Goal: Information Seeking & Learning: Learn about a topic

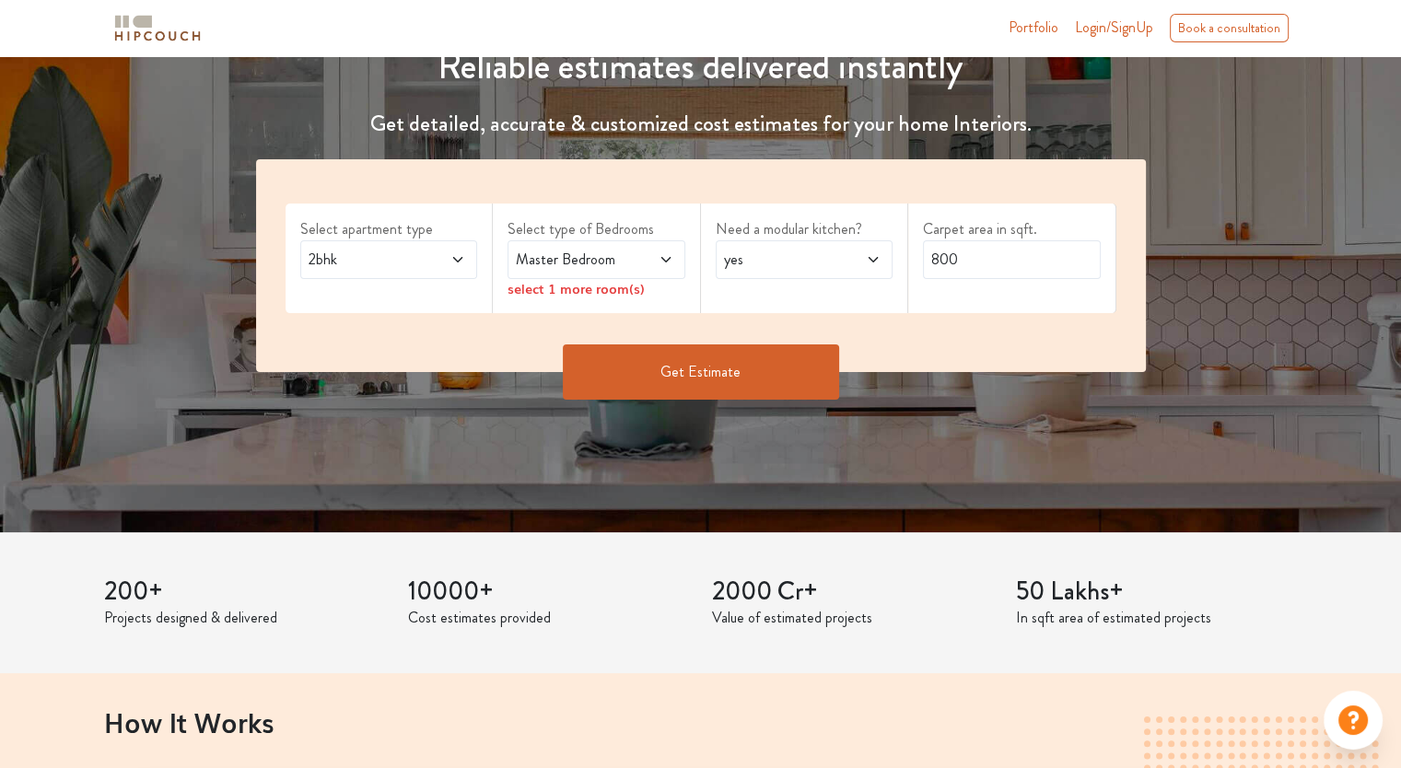
scroll to position [245, 0]
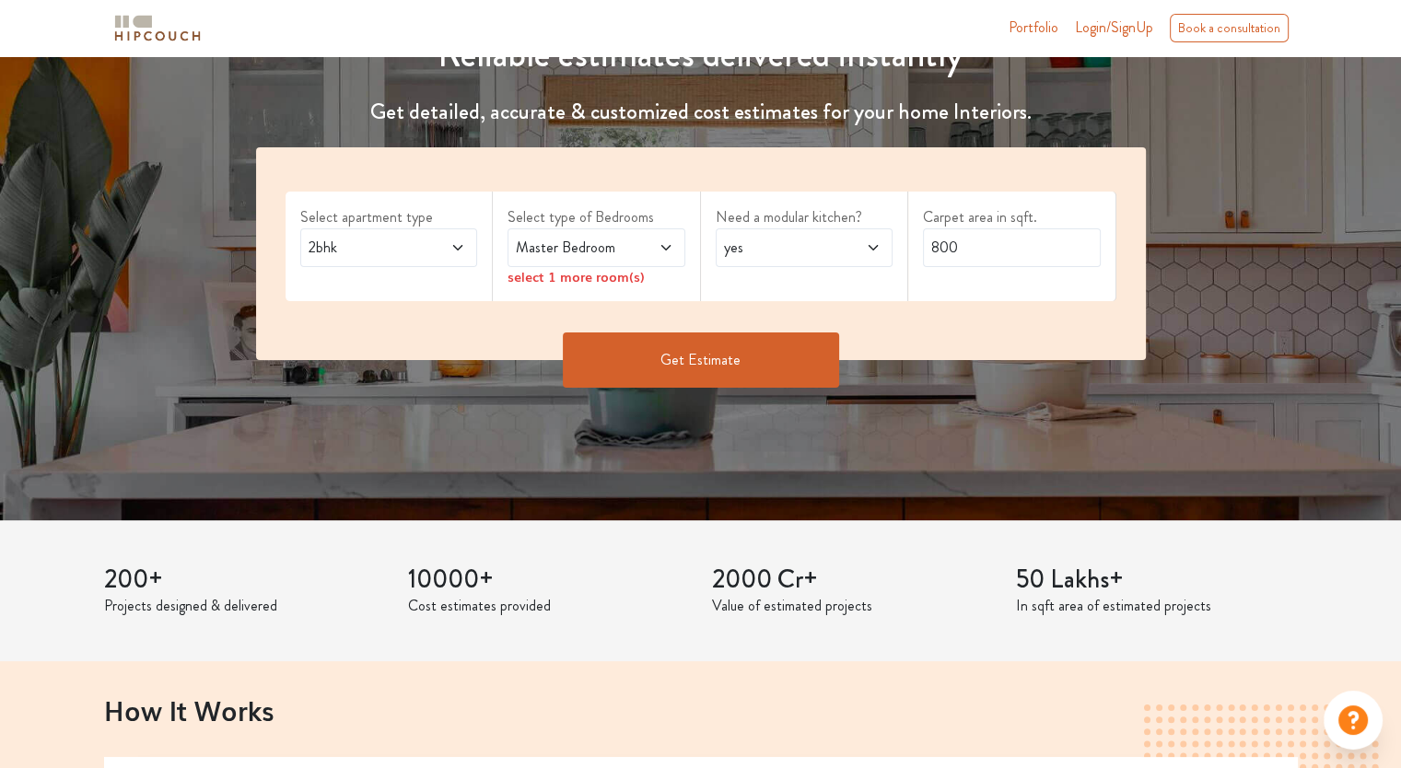
click at [648, 253] on span at bounding box center [653, 248] width 41 height 22
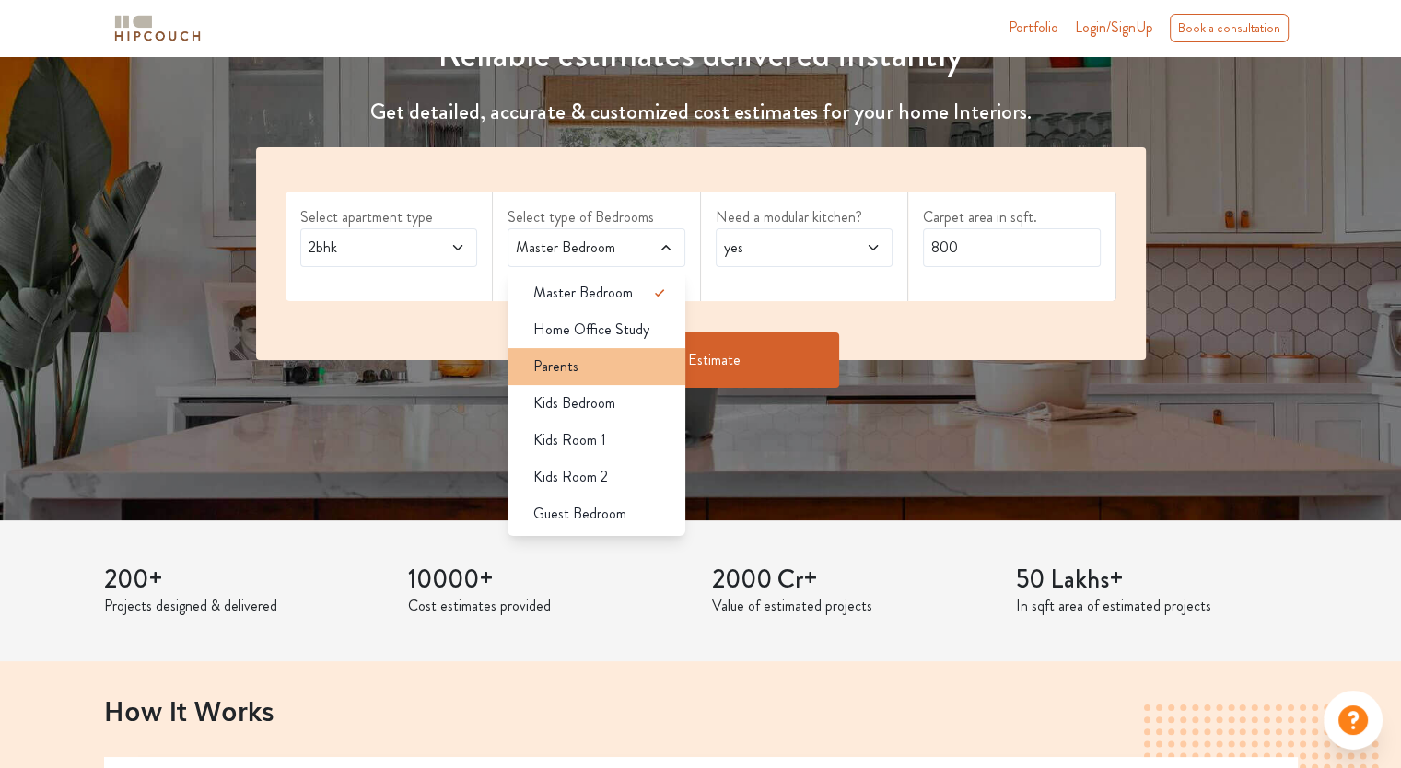
click at [588, 367] on div "Parents" at bounding box center [601, 366] width 167 height 22
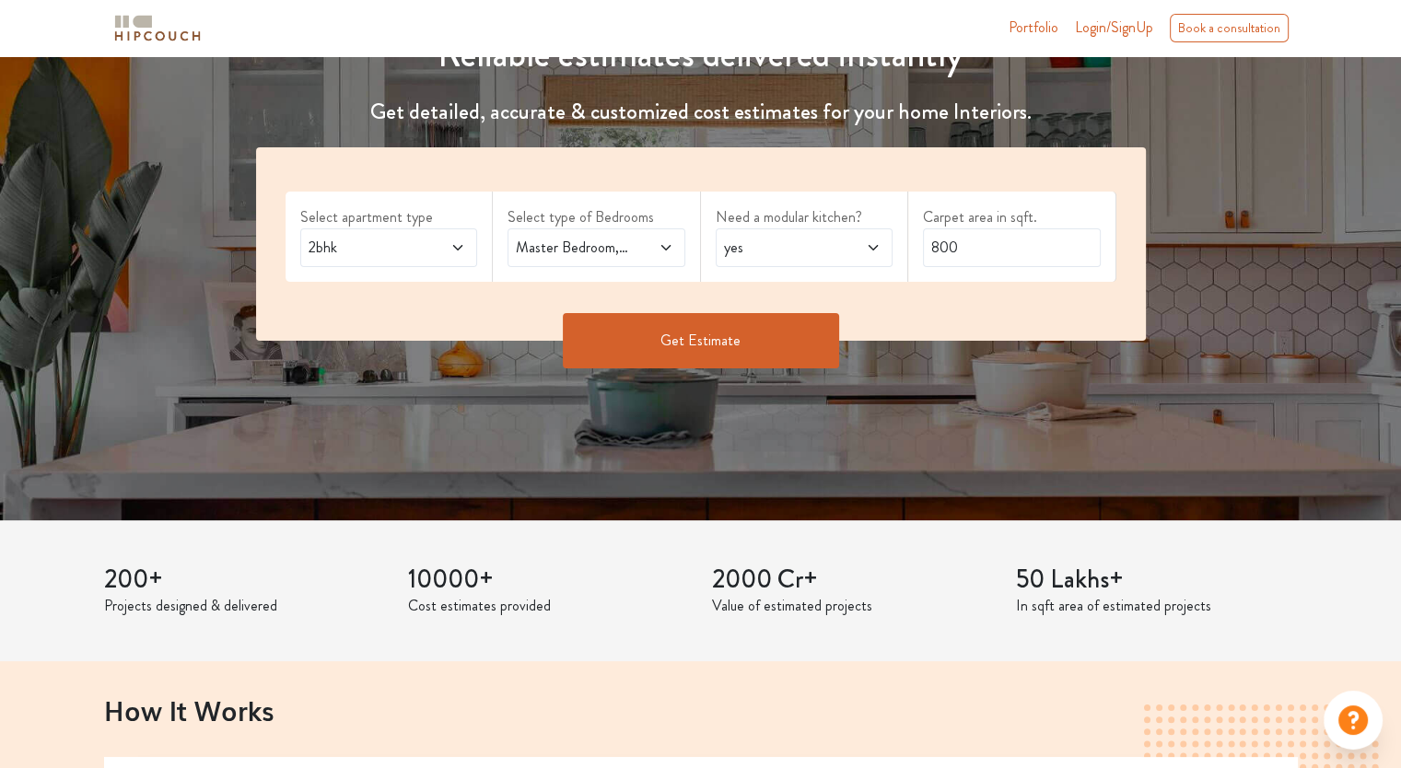
click at [642, 237] on span at bounding box center [653, 248] width 41 height 22
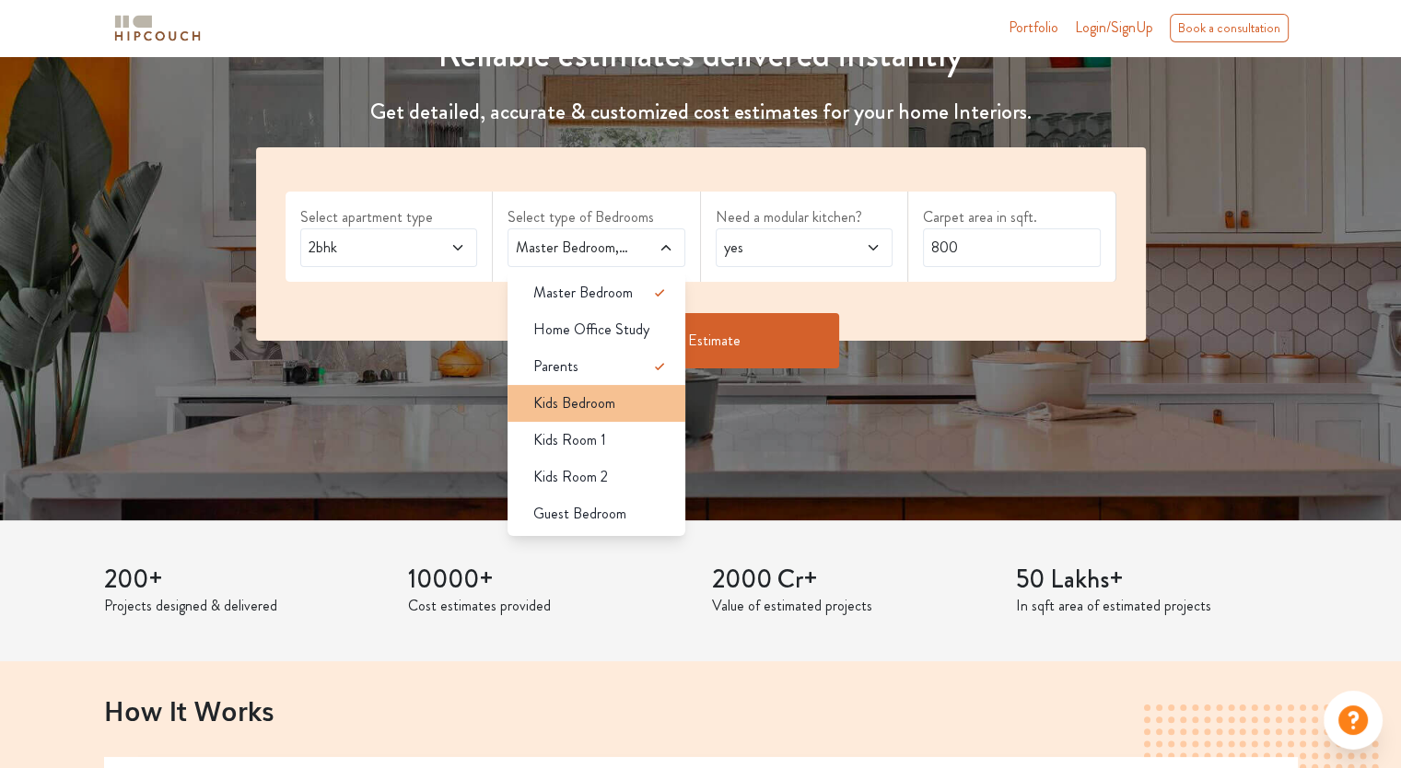
click at [611, 414] on li "Kids Bedroom" at bounding box center [596, 403] width 178 height 37
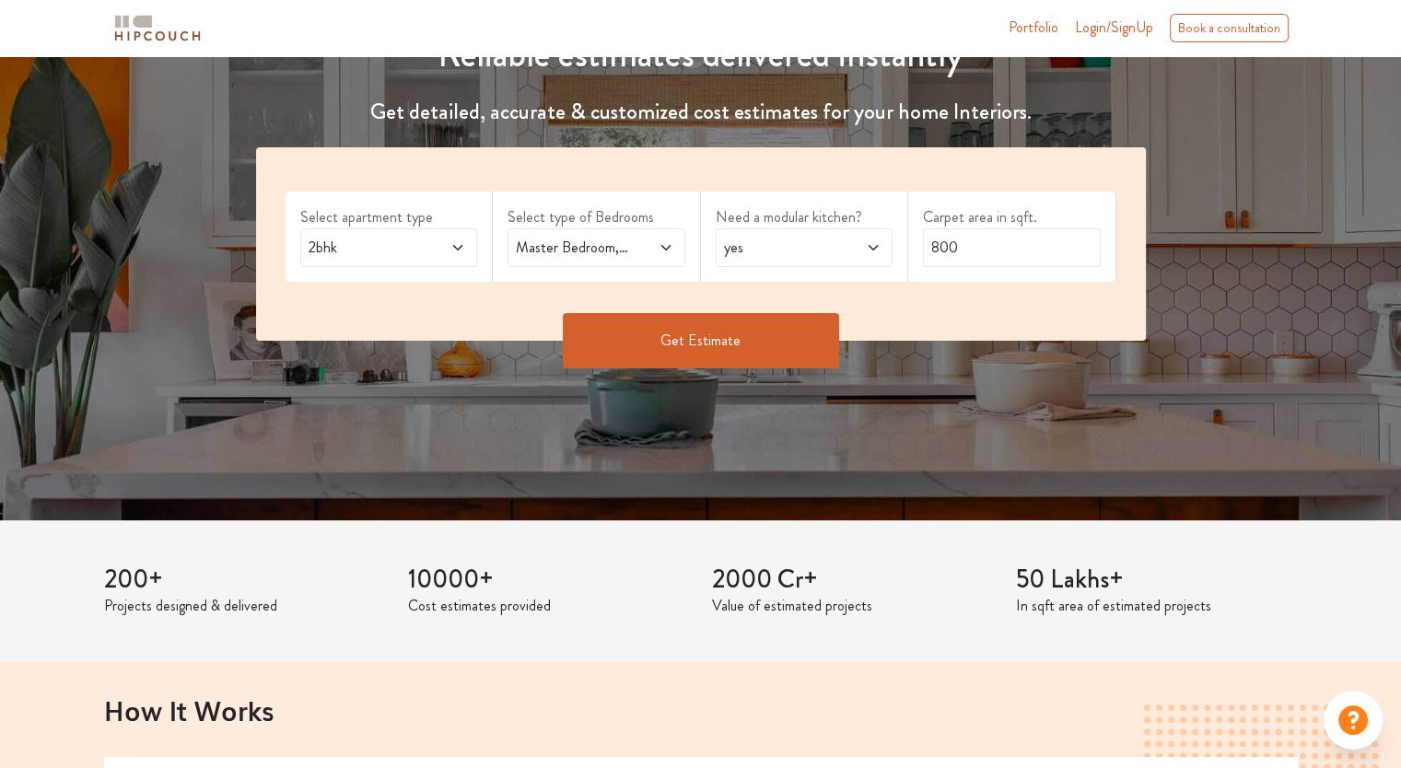
click at [636, 246] on span at bounding box center [653, 248] width 41 height 22
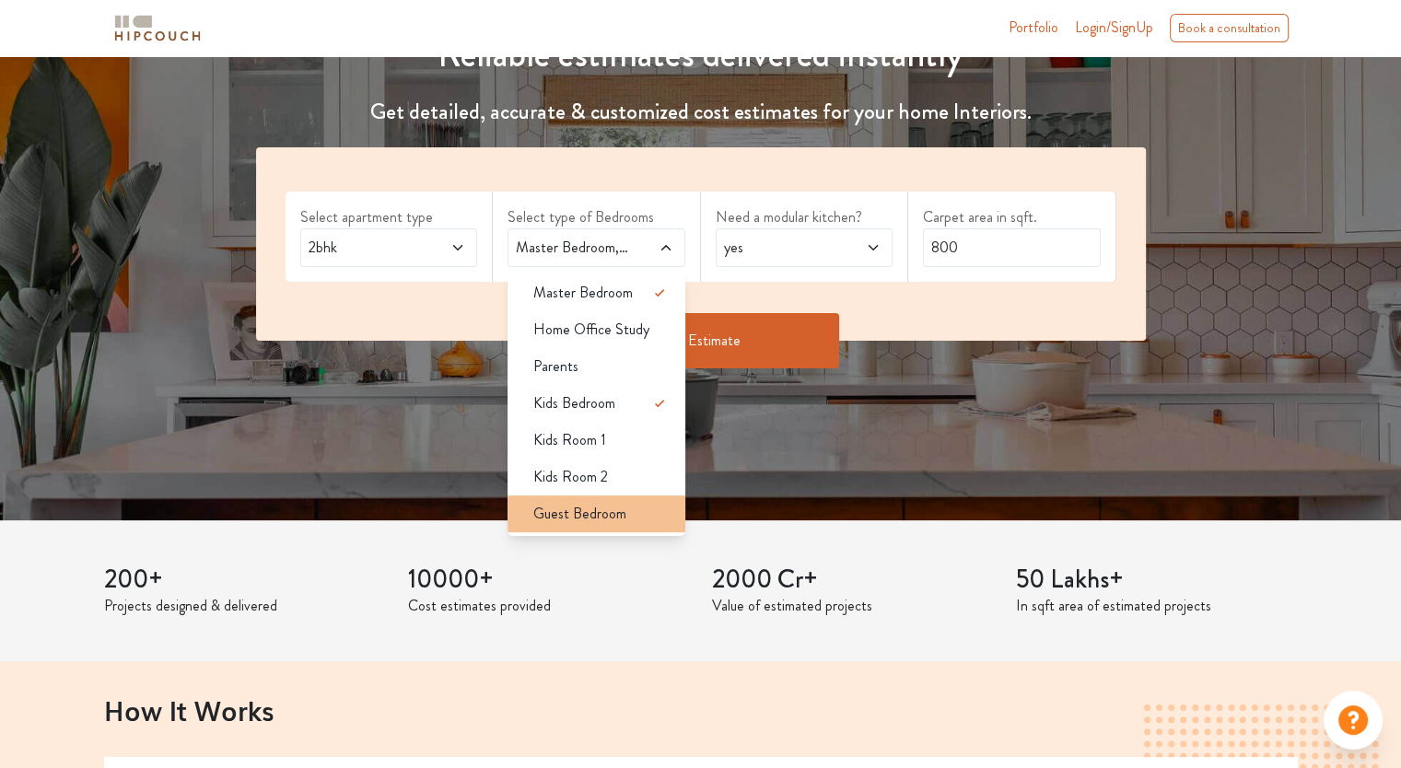
click at [604, 510] on span "Guest Bedroom" at bounding box center [579, 514] width 93 height 22
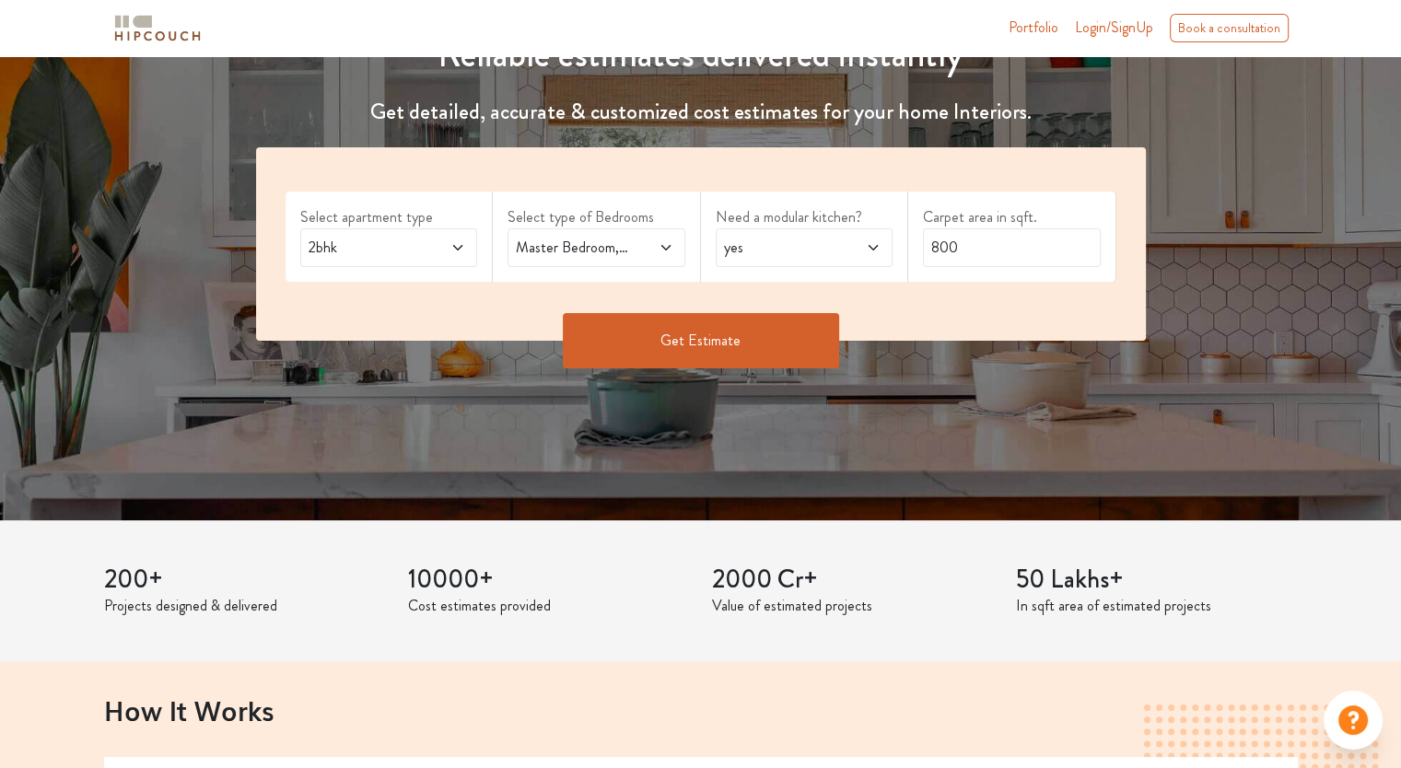
click at [651, 233] on div "Master Bedroom,Guest Bedroom" at bounding box center [596, 247] width 178 height 39
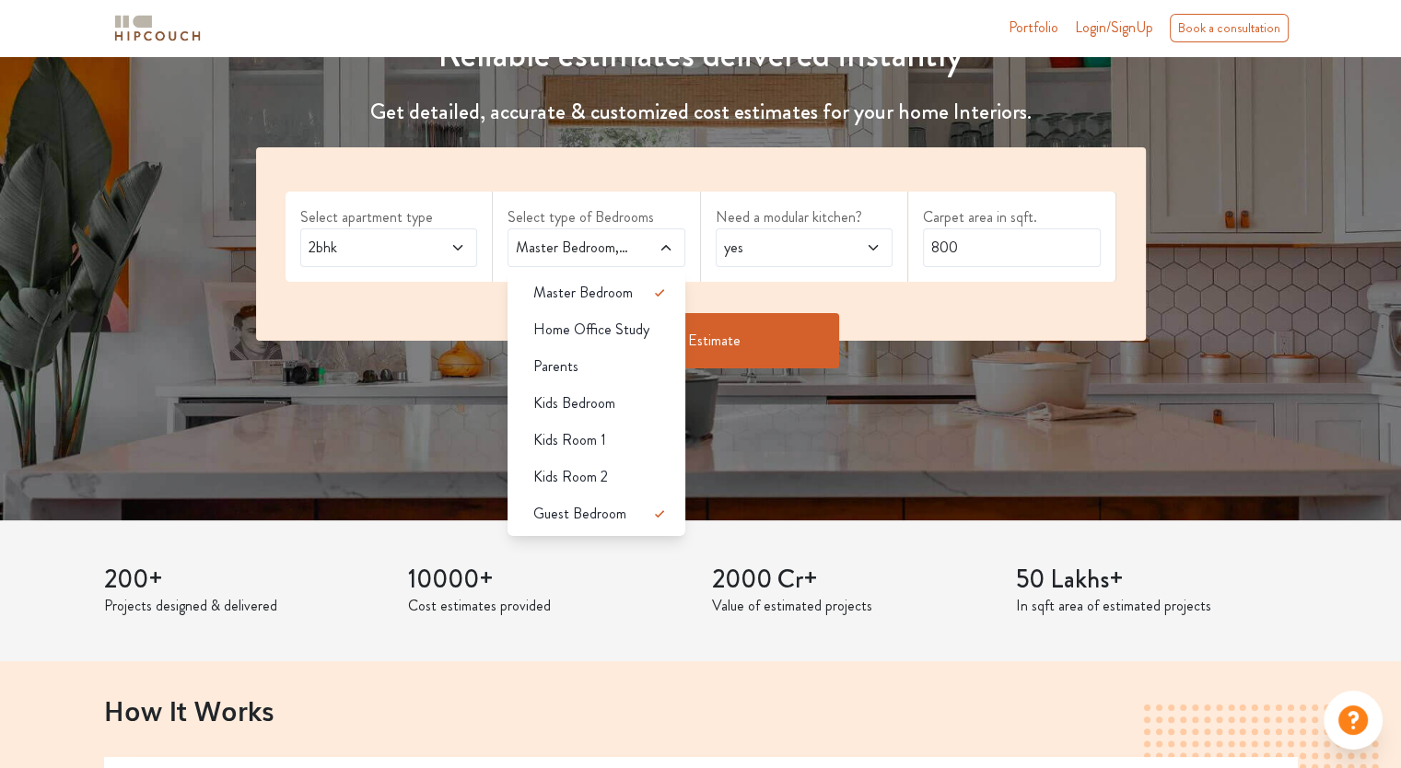
click at [809, 248] on span "yes" at bounding box center [780, 248] width 121 height 22
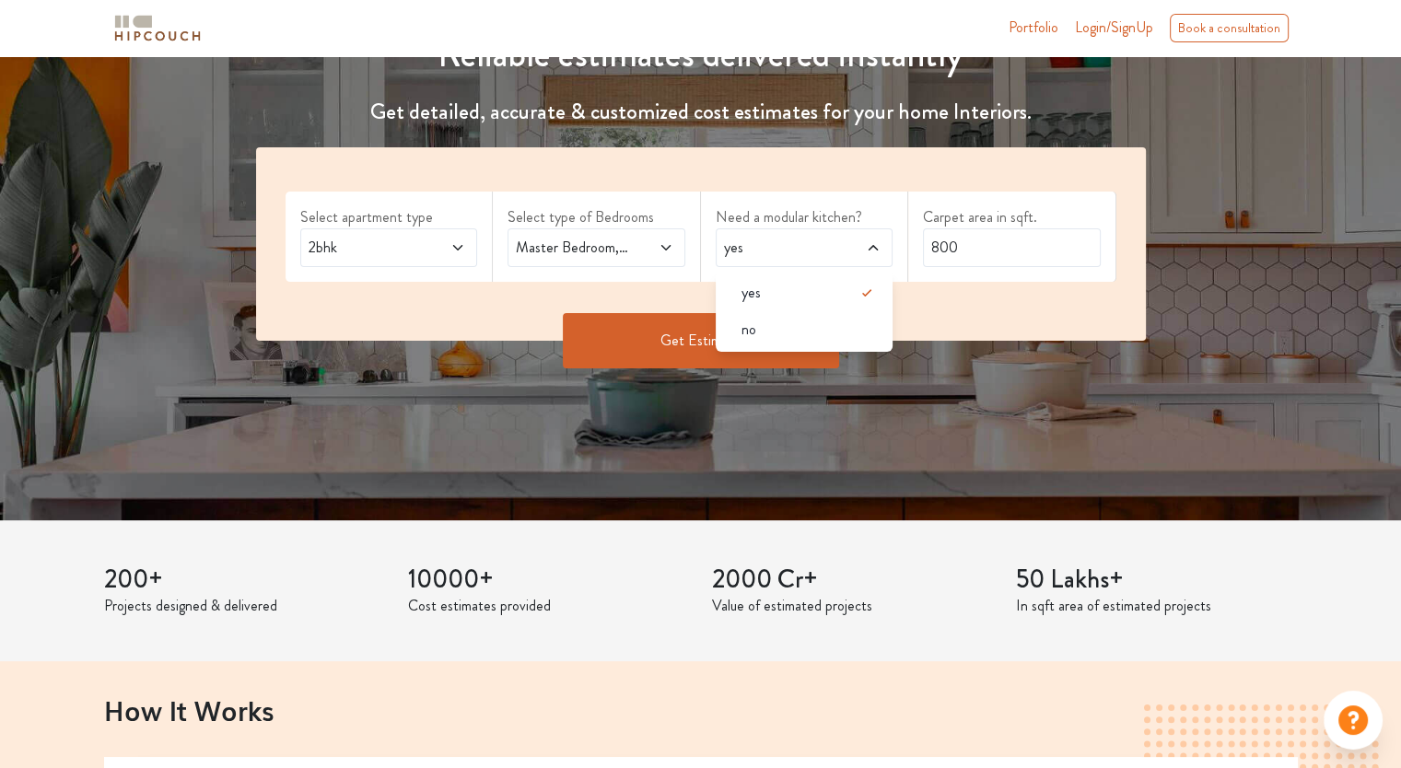
click at [809, 248] on span "yes" at bounding box center [780, 248] width 121 height 22
click at [1031, 242] on input "800" at bounding box center [1012, 247] width 178 height 39
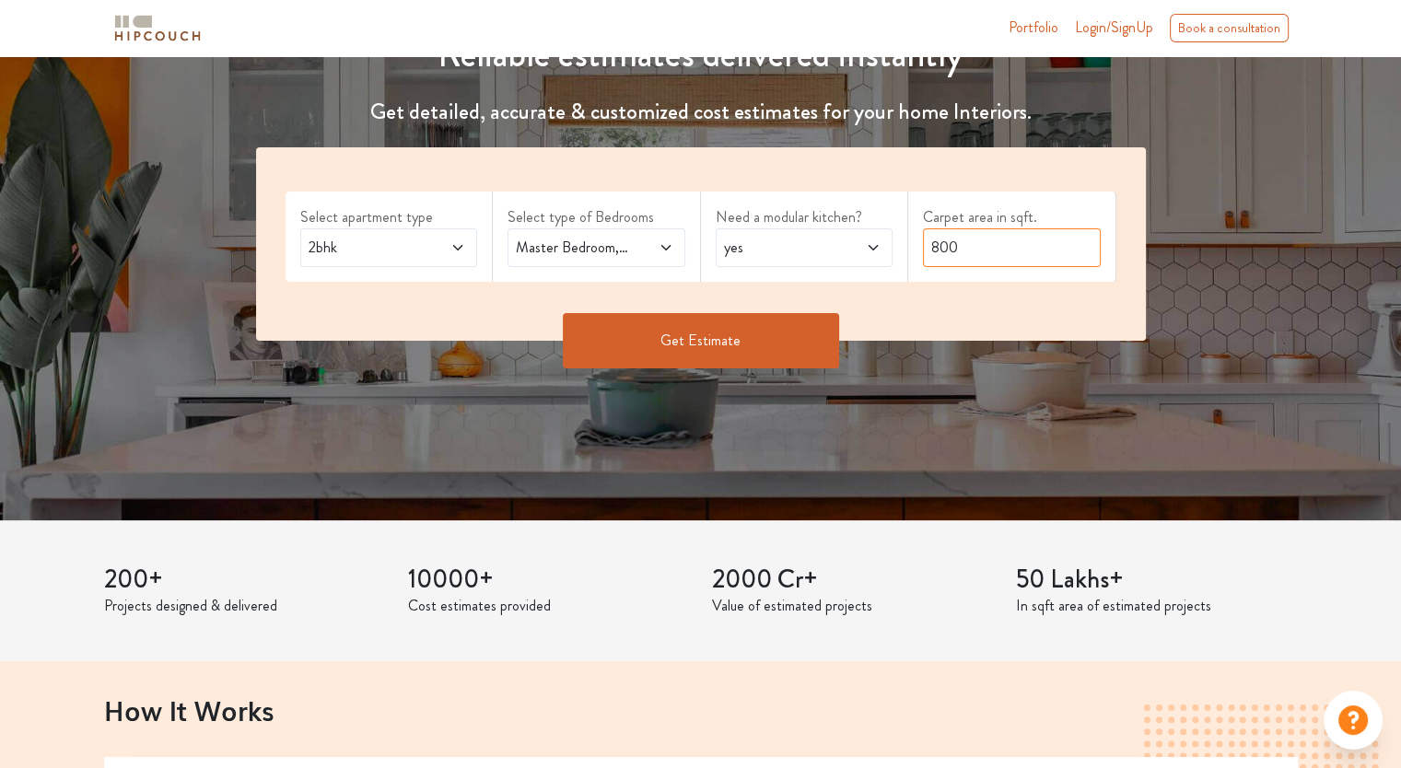
drag, startPoint x: 962, startPoint y: 237, endPoint x: 866, endPoint y: 239, distance: 96.7
click at [936, 237] on input "800" at bounding box center [1012, 247] width 178 height 39
click at [980, 239] on input "800" at bounding box center [1012, 247] width 178 height 39
click at [460, 246] on icon at bounding box center [457, 248] width 9 height 6
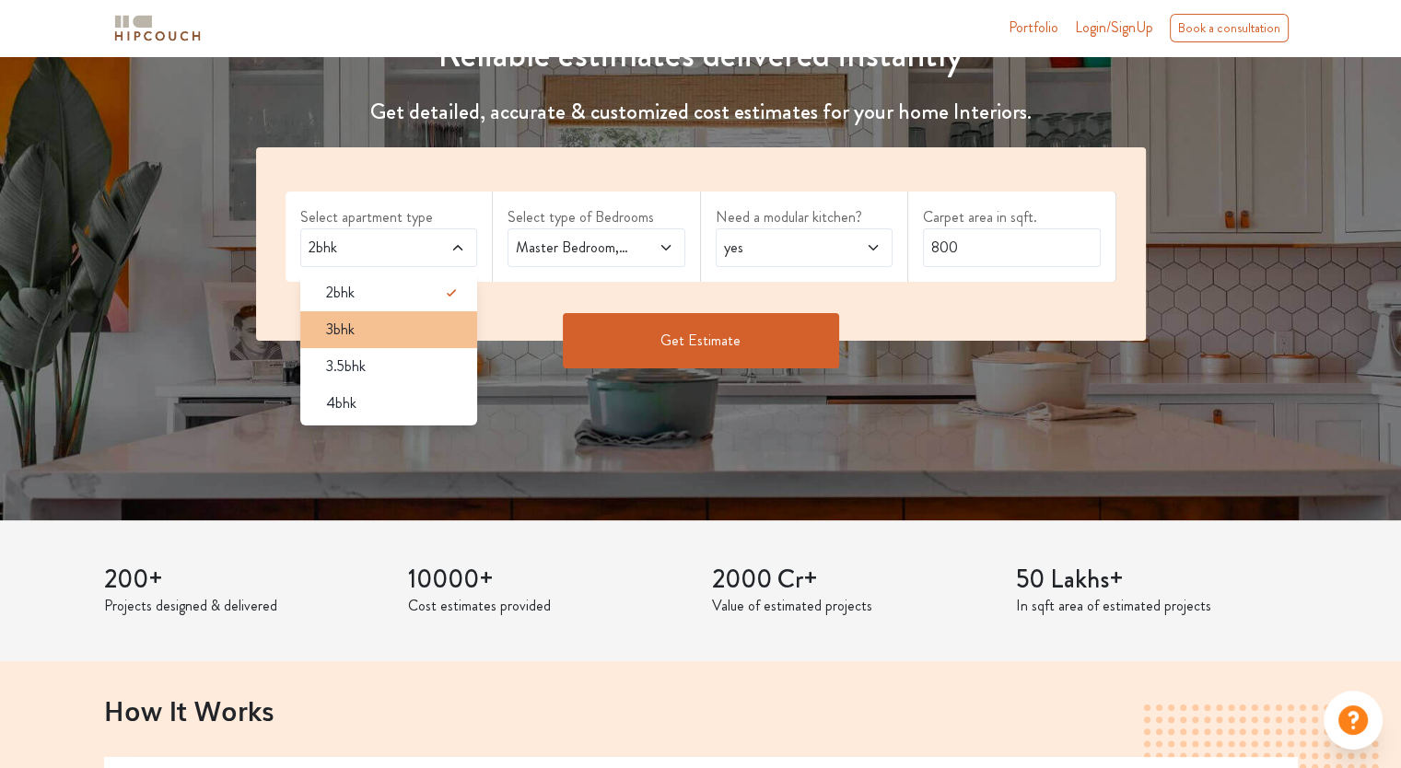
click at [379, 333] on div "3bhk" at bounding box center [394, 330] width 167 height 22
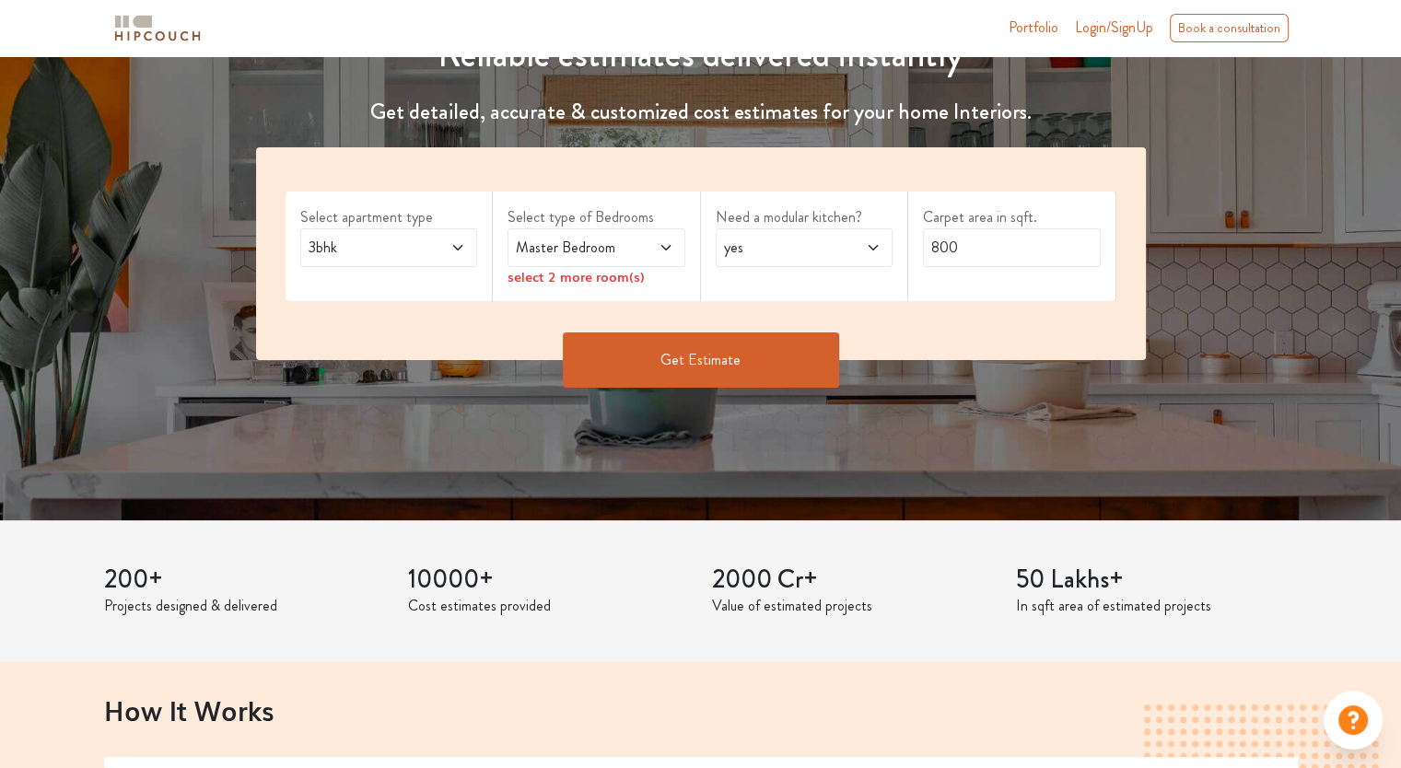
click at [590, 244] on span "Master Bedroom" at bounding box center [572, 248] width 121 height 22
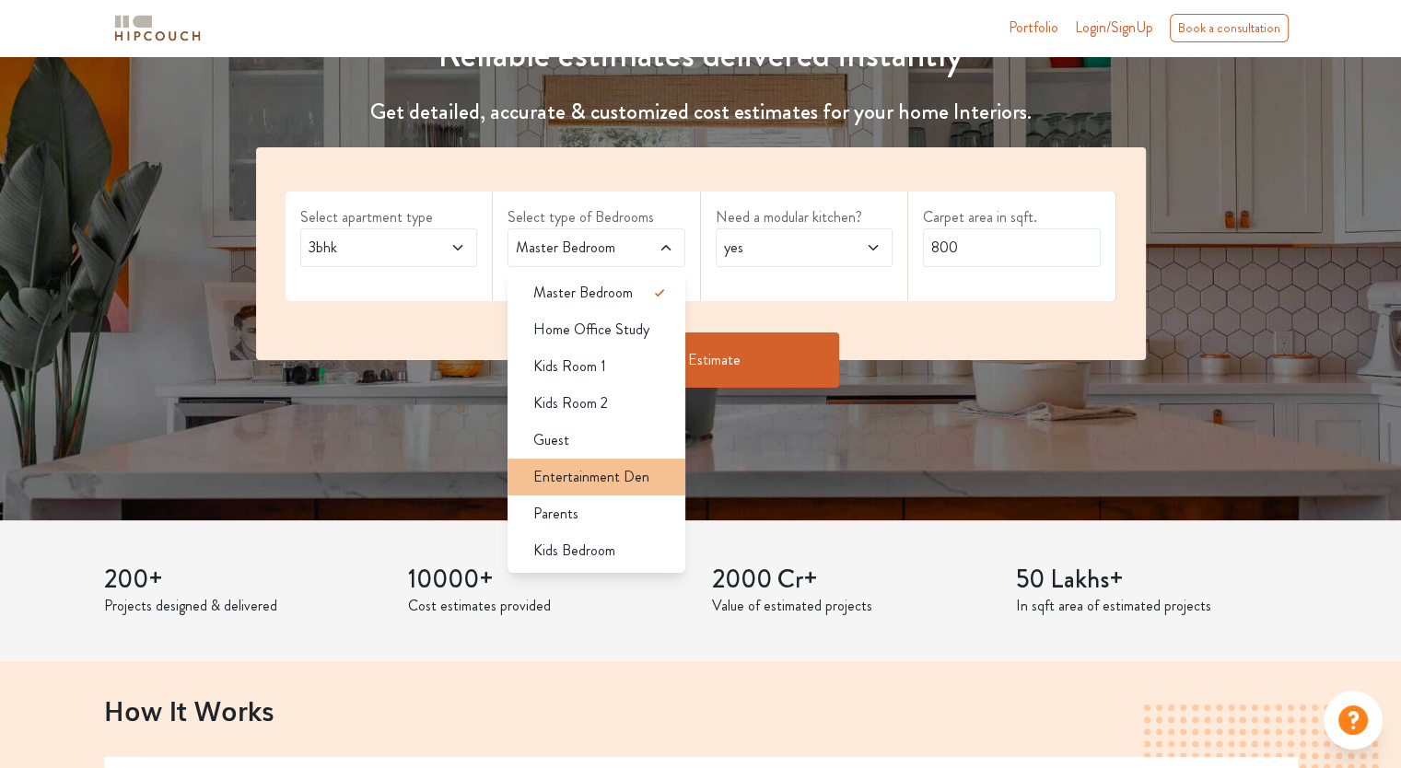
drag, startPoint x: 638, startPoint y: 502, endPoint x: 641, endPoint y: 483, distance: 19.5
click at [638, 503] on div "Parents" at bounding box center [601, 514] width 167 height 22
click at [646, 245] on span at bounding box center [653, 248] width 41 height 22
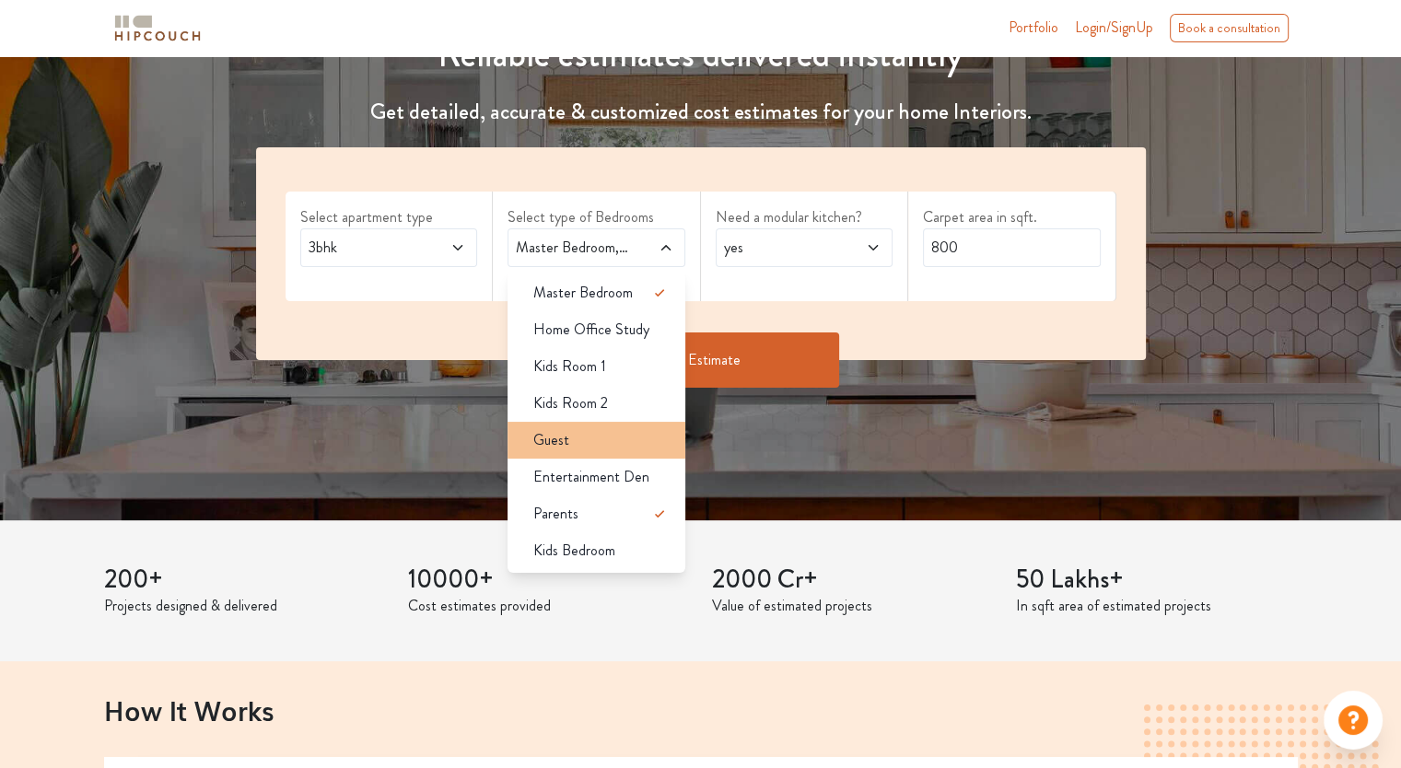
click at [606, 439] on div "Guest" at bounding box center [601, 440] width 167 height 22
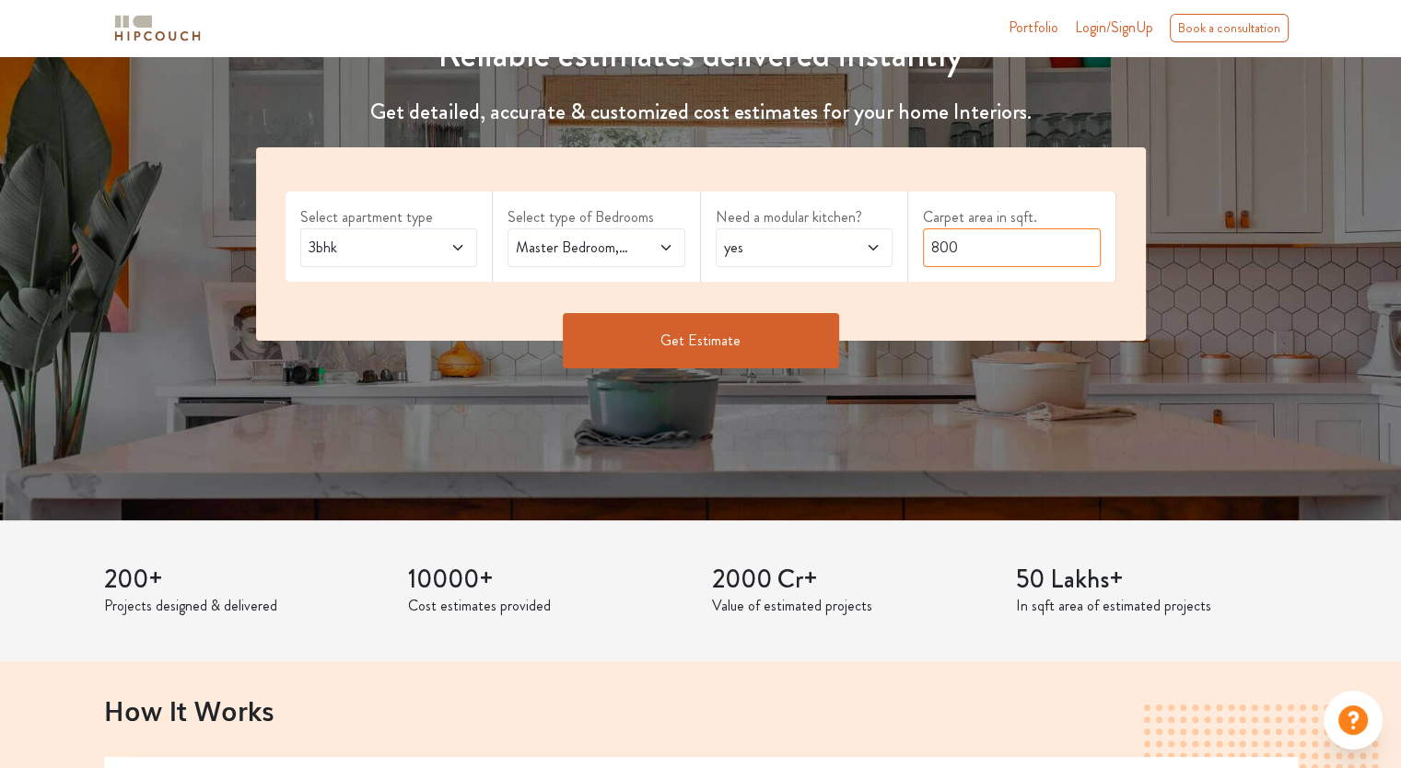
drag, startPoint x: 969, startPoint y: 239, endPoint x: 899, endPoint y: 232, distance: 70.4
click at [902, 237] on div "Select apartment type 3bhk Select type of Bedrooms Master Bedroom,Guest,Parents…" at bounding box center [701, 243] width 890 height 193
type input "1700"
click at [764, 355] on button "Get Estimate" at bounding box center [701, 340] width 276 height 55
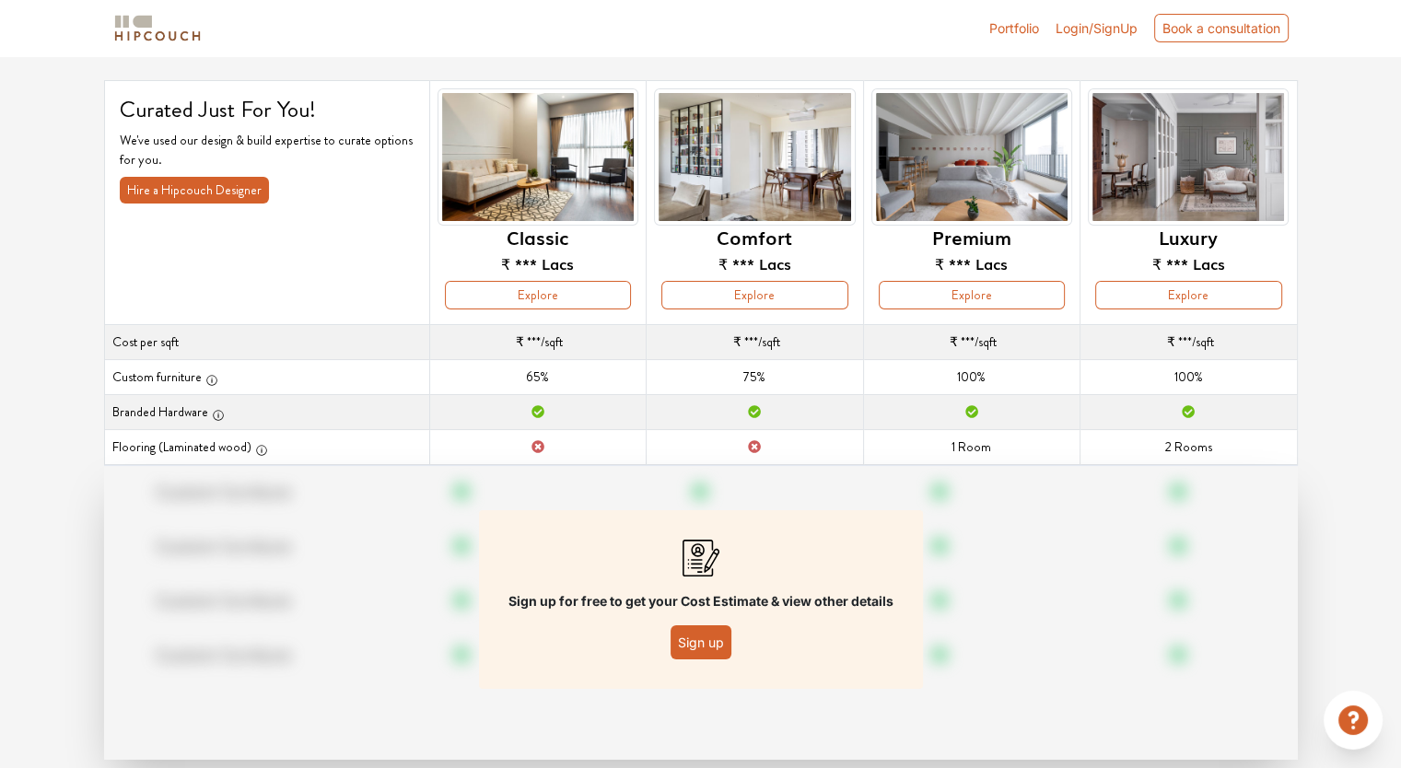
scroll to position [137, 0]
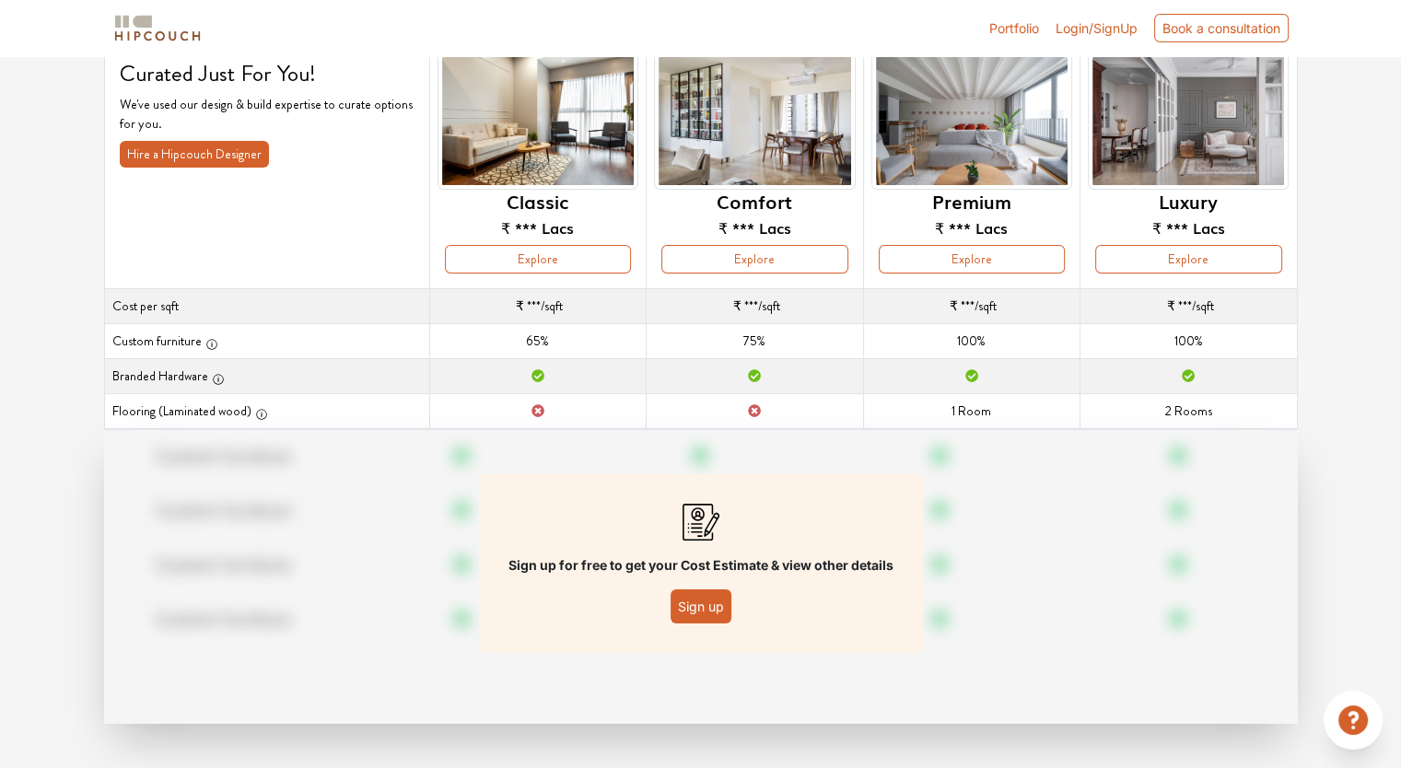
click at [718, 612] on button "Sign up" at bounding box center [700, 606] width 61 height 34
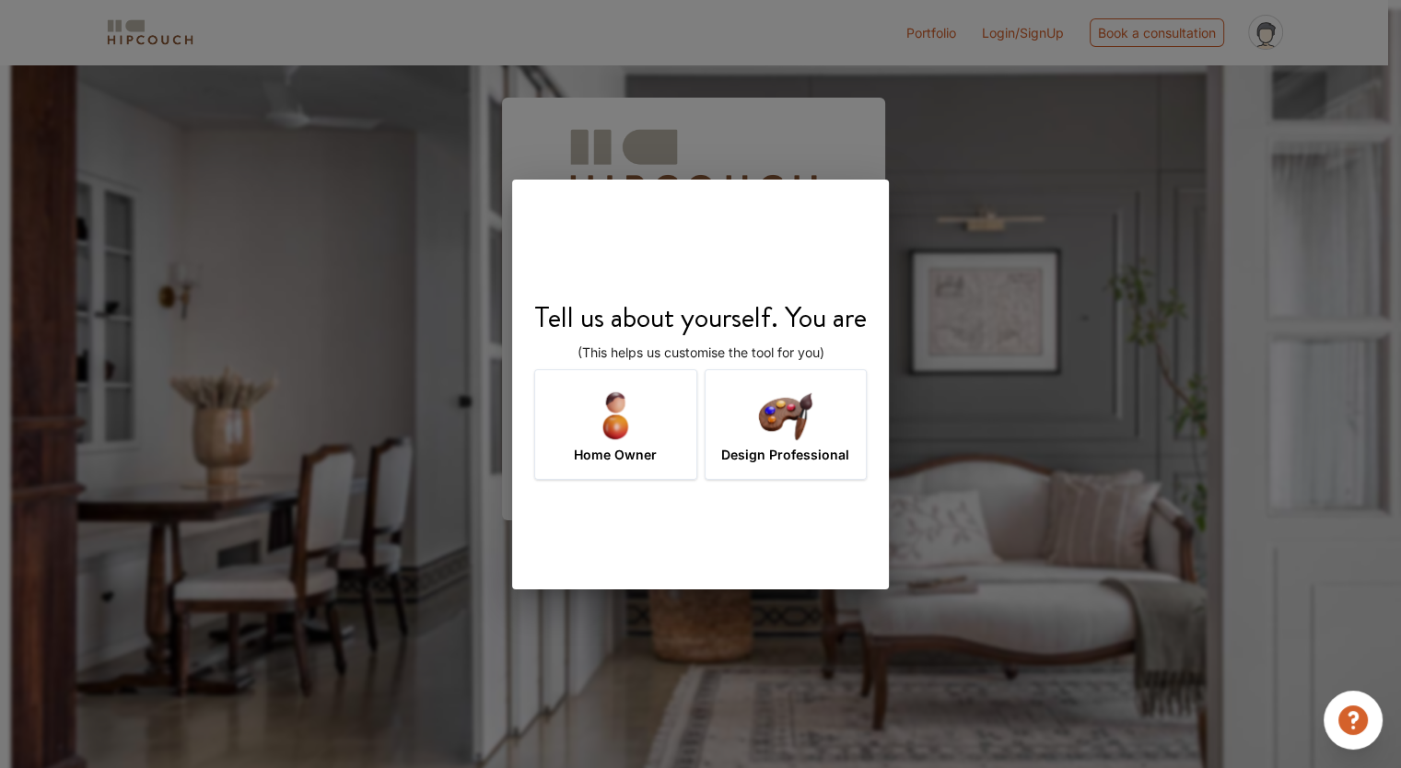
scroll to position [64, 0]
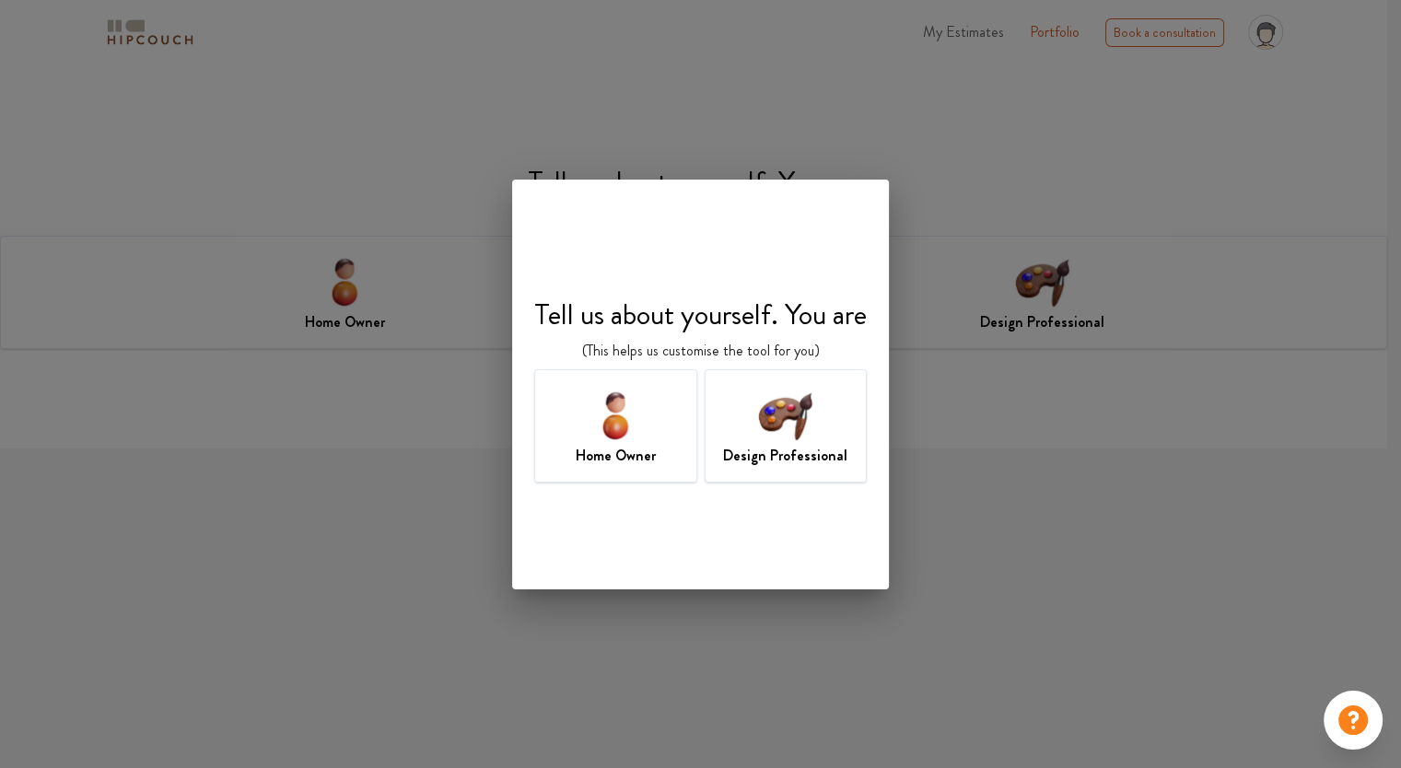
click at [778, 429] on img at bounding box center [785, 415] width 60 height 60
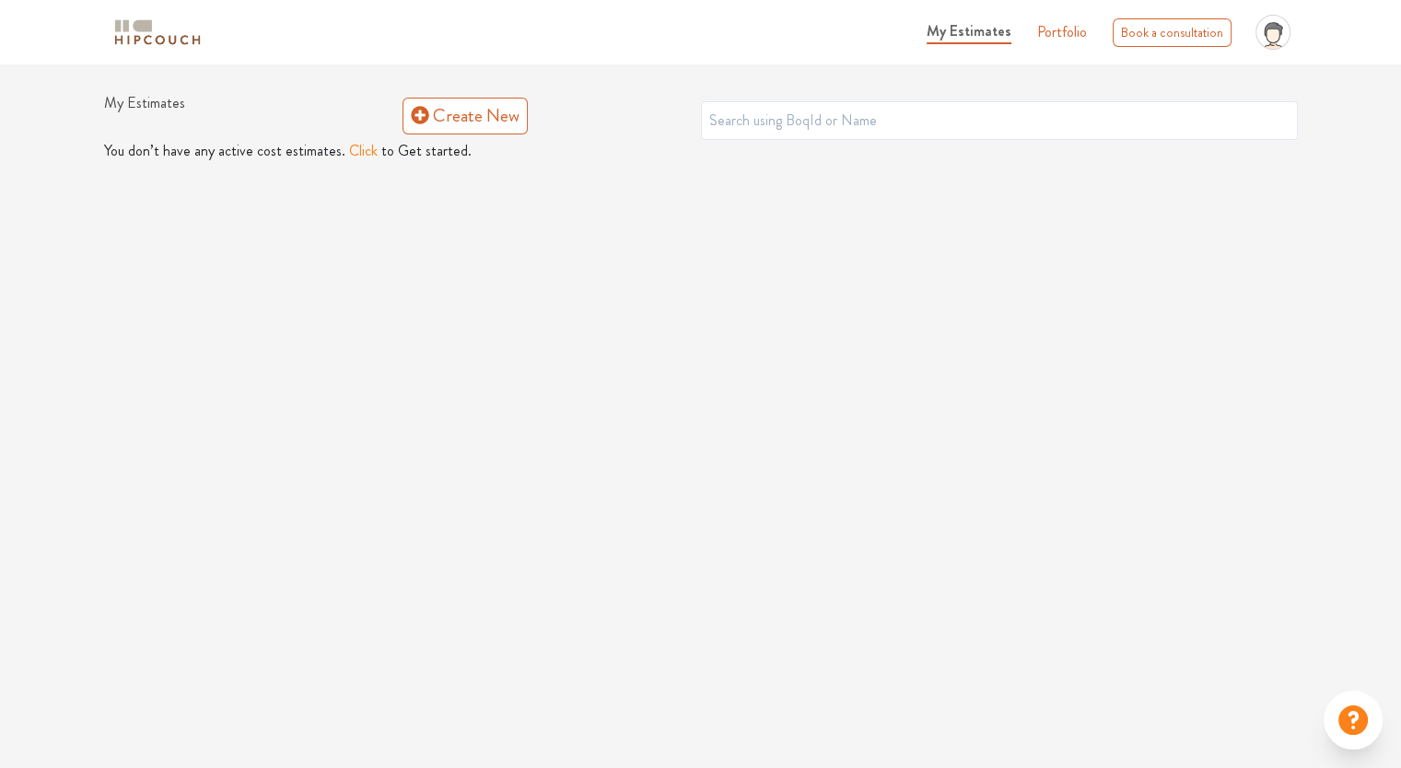
click at [357, 151] on button "Click" at bounding box center [363, 151] width 29 height 22
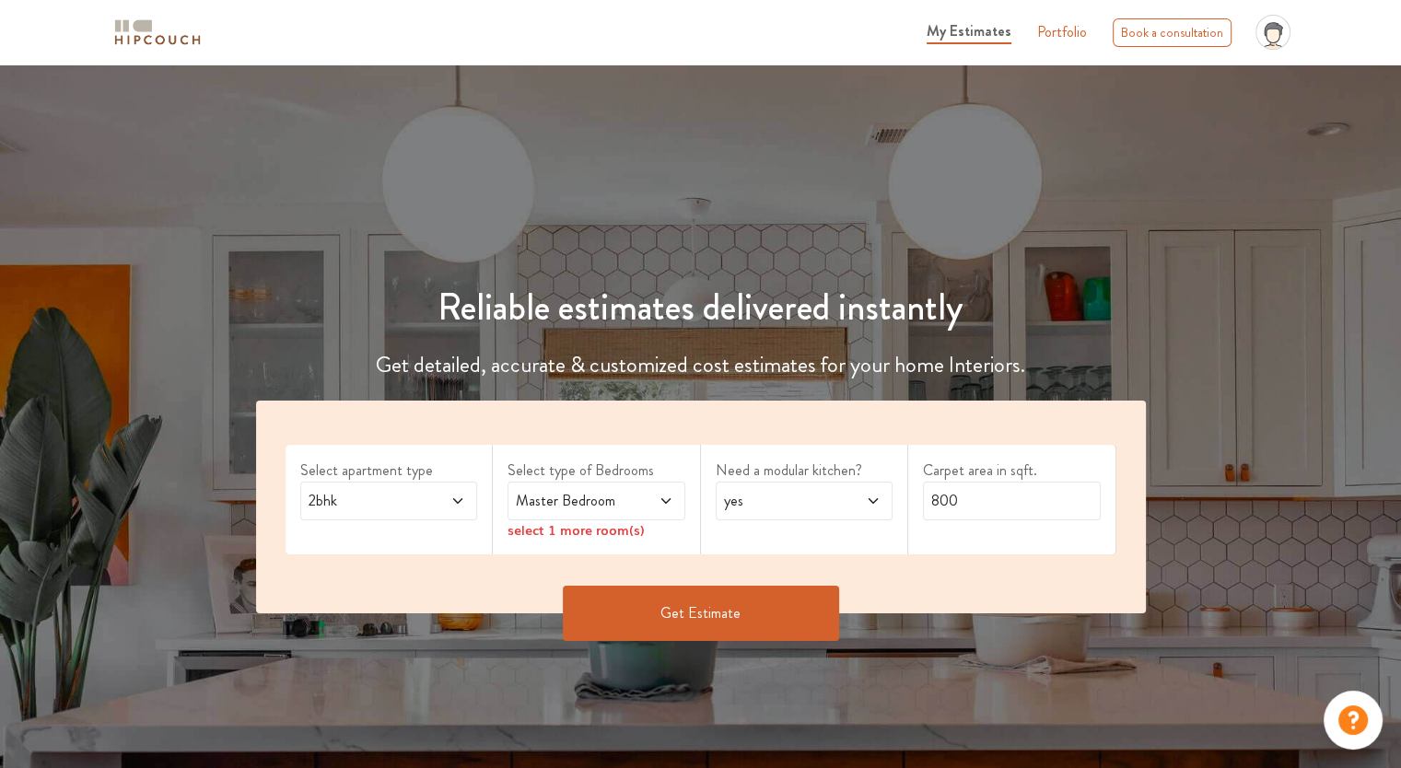
click at [469, 487] on div "2bhk" at bounding box center [389, 501] width 178 height 39
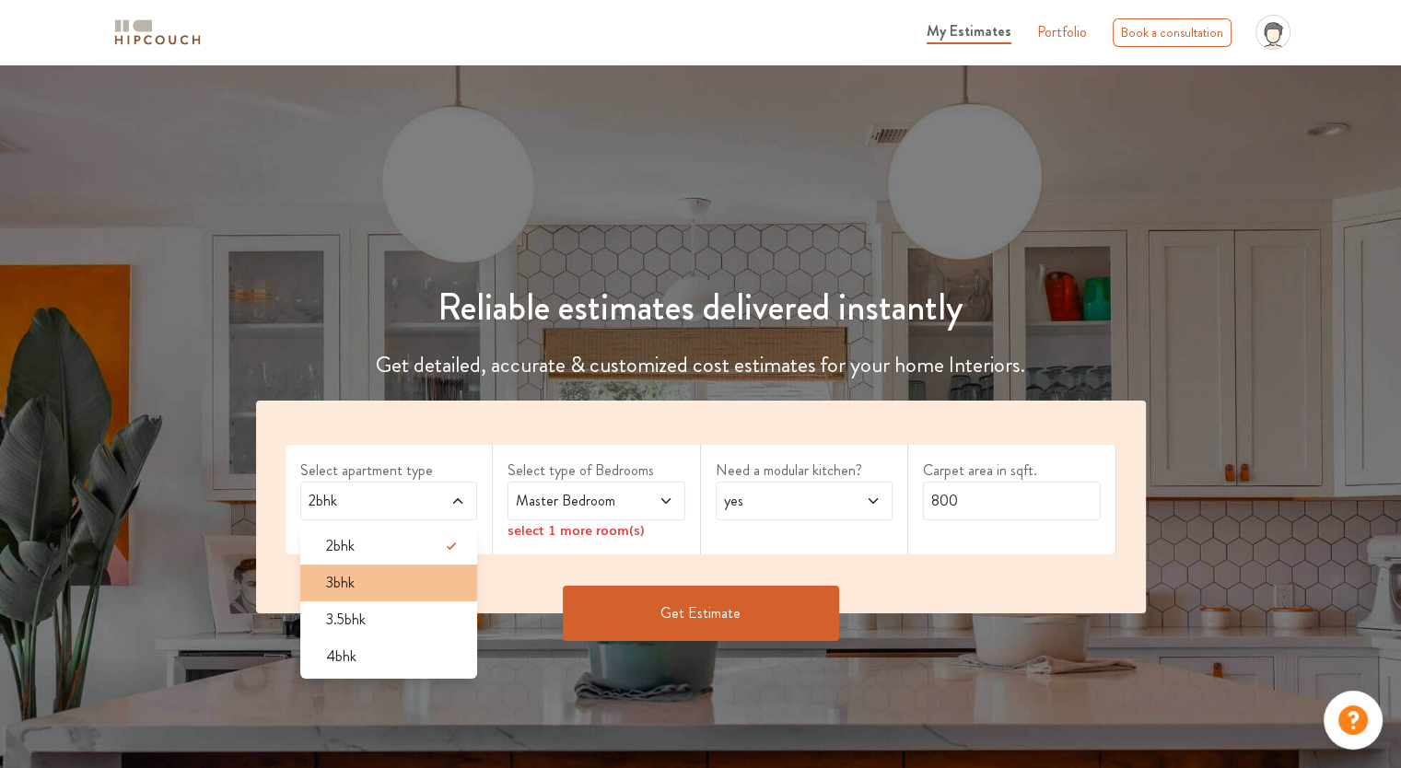
click at [362, 587] on div "3bhk" at bounding box center [394, 583] width 167 height 22
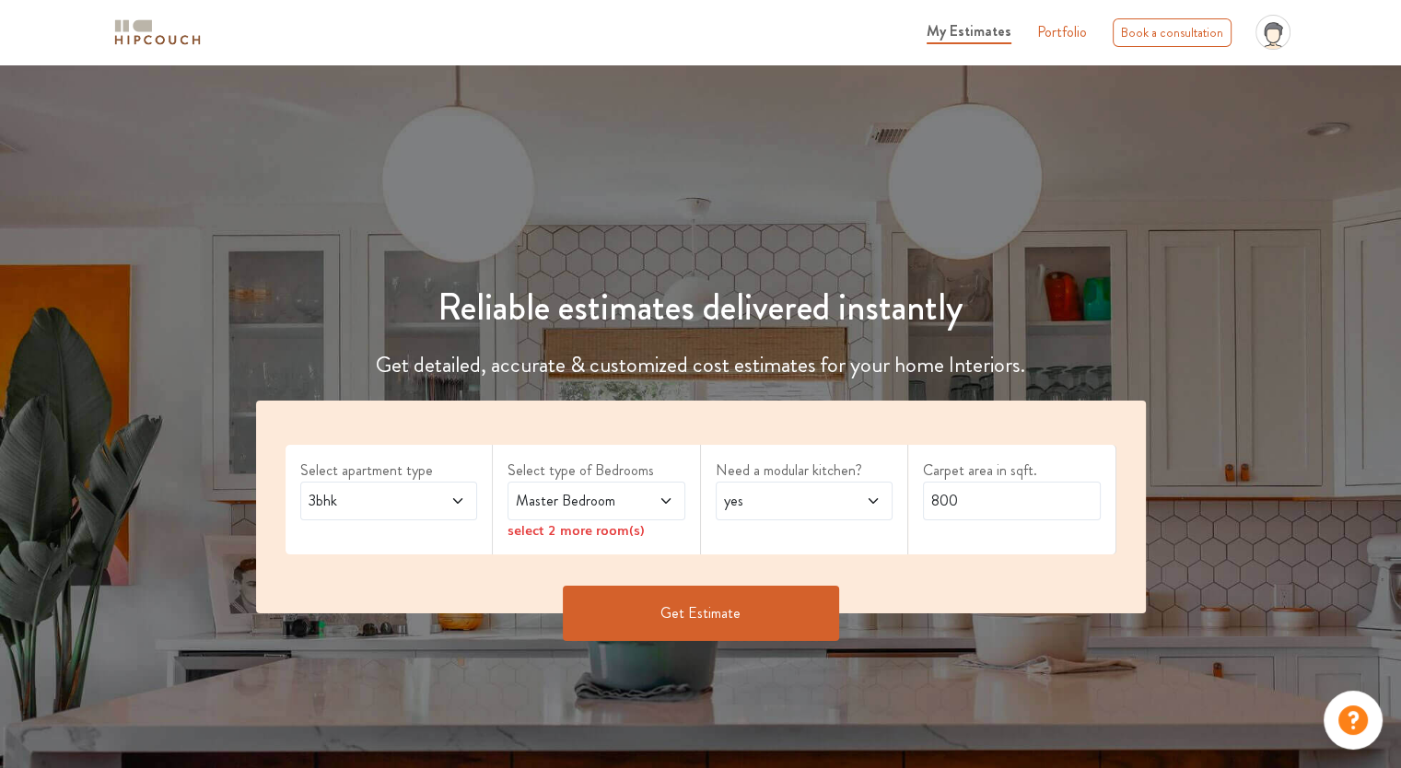
click at [648, 494] on span at bounding box center [653, 501] width 41 height 22
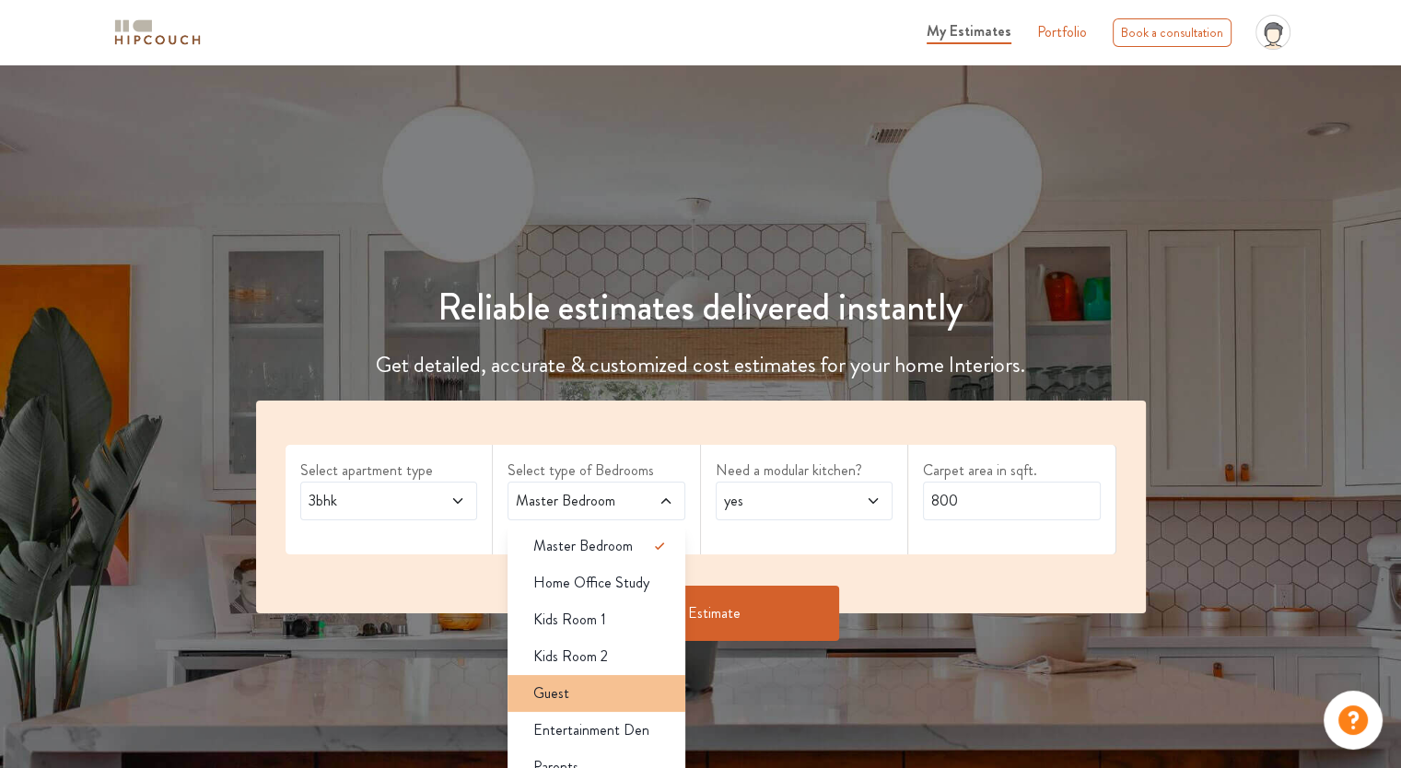
click at [594, 683] on div "Guest" at bounding box center [601, 693] width 167 height 22
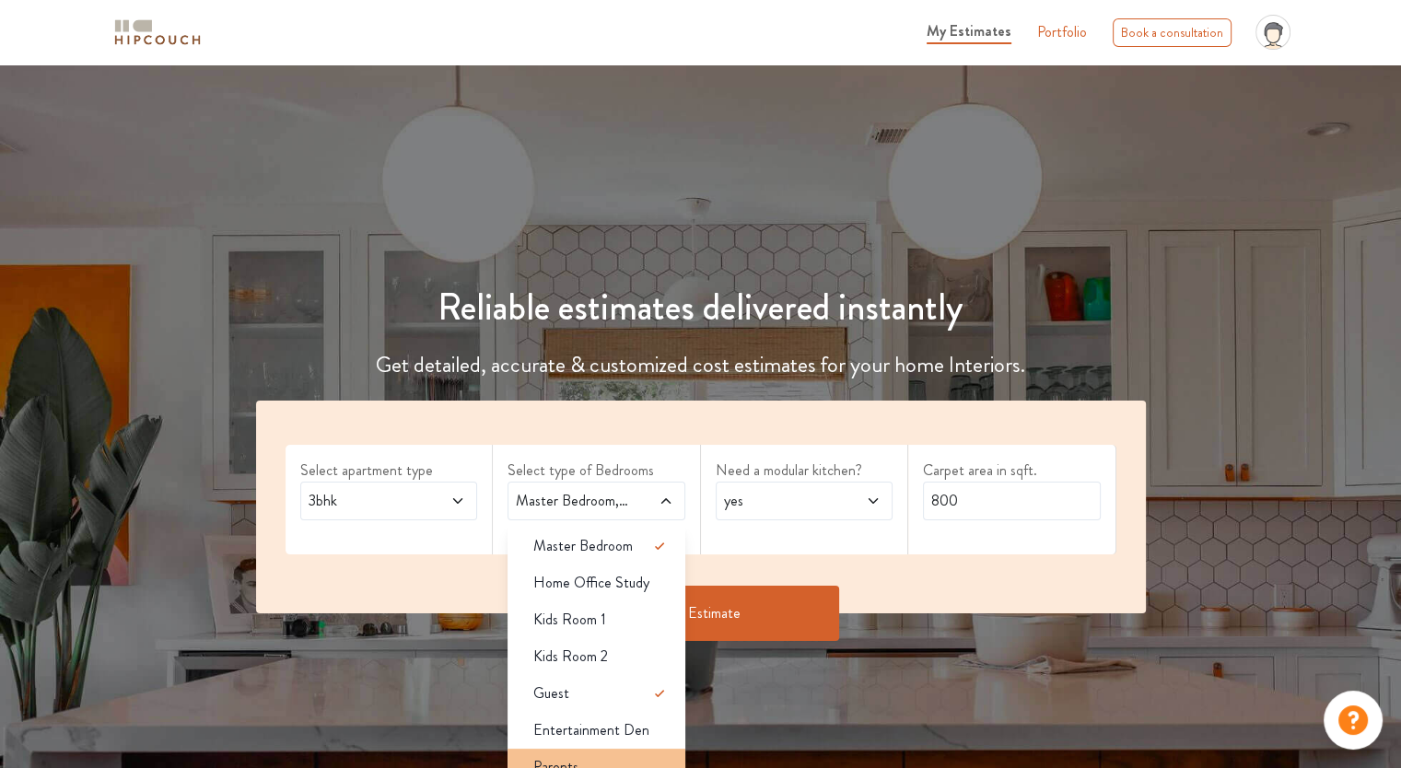
click at [584, 756] on div "Parents" at bounding box center [601, 767] width 167 height 22
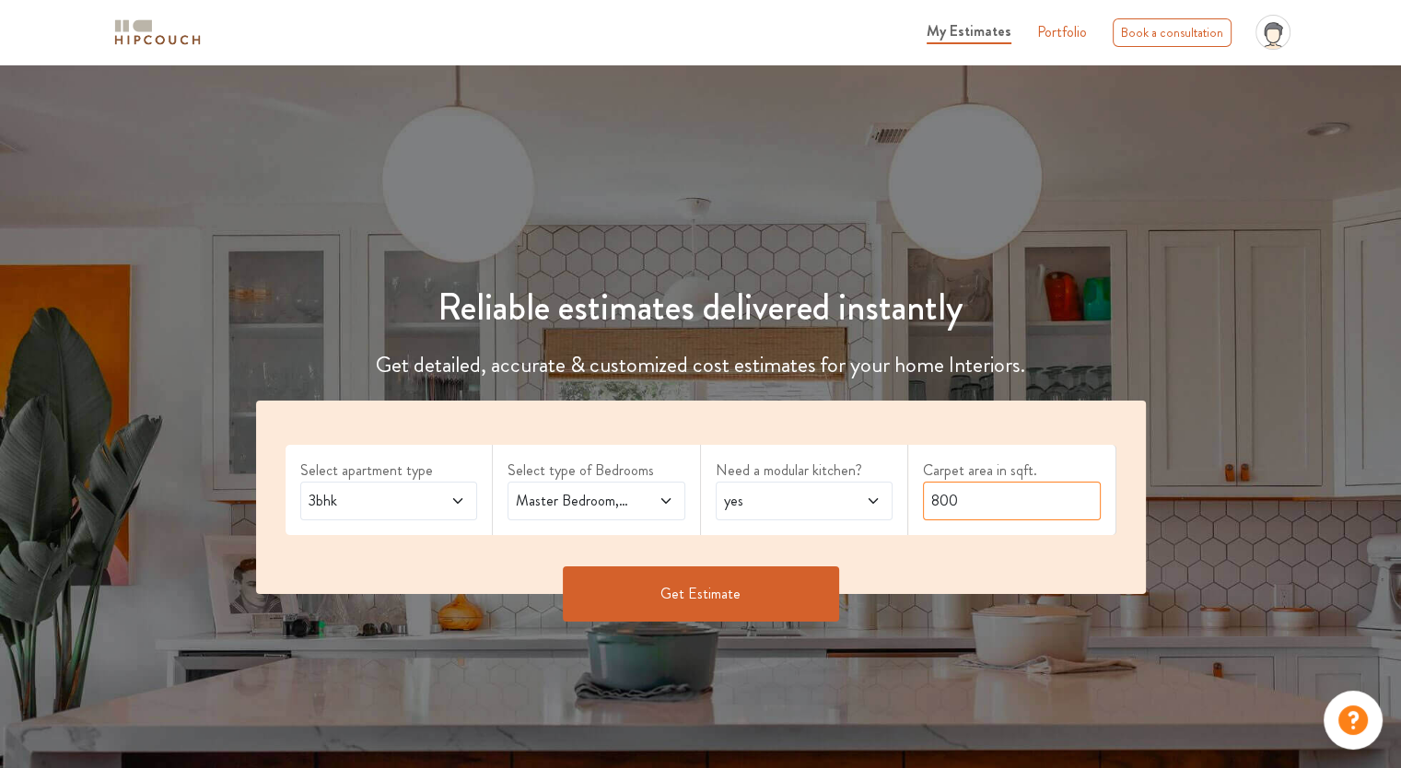
click at [976, 491] on input "800" at bounding box center [1012, 501] width 178 height 39
drag, startPoint x: 1015, startPoint y: 476, endPoint x: 1003, endPoint y: 481, distance: 12.8
click at [1011, 477] on label "Carpet area in sqft." at bounding box center [1012, 471] width 178 height 22
drag, startPoint x: 980, startPoint y: 498, endPoint x: 895, endPoint y: 474, distance: 88.0
click at [899, 478] on div "Select apartment type 3bhk Select type of Bedrooms Master Bedroom,Guest,Parents…" at bounding box center [701, 497] width 890 height 193
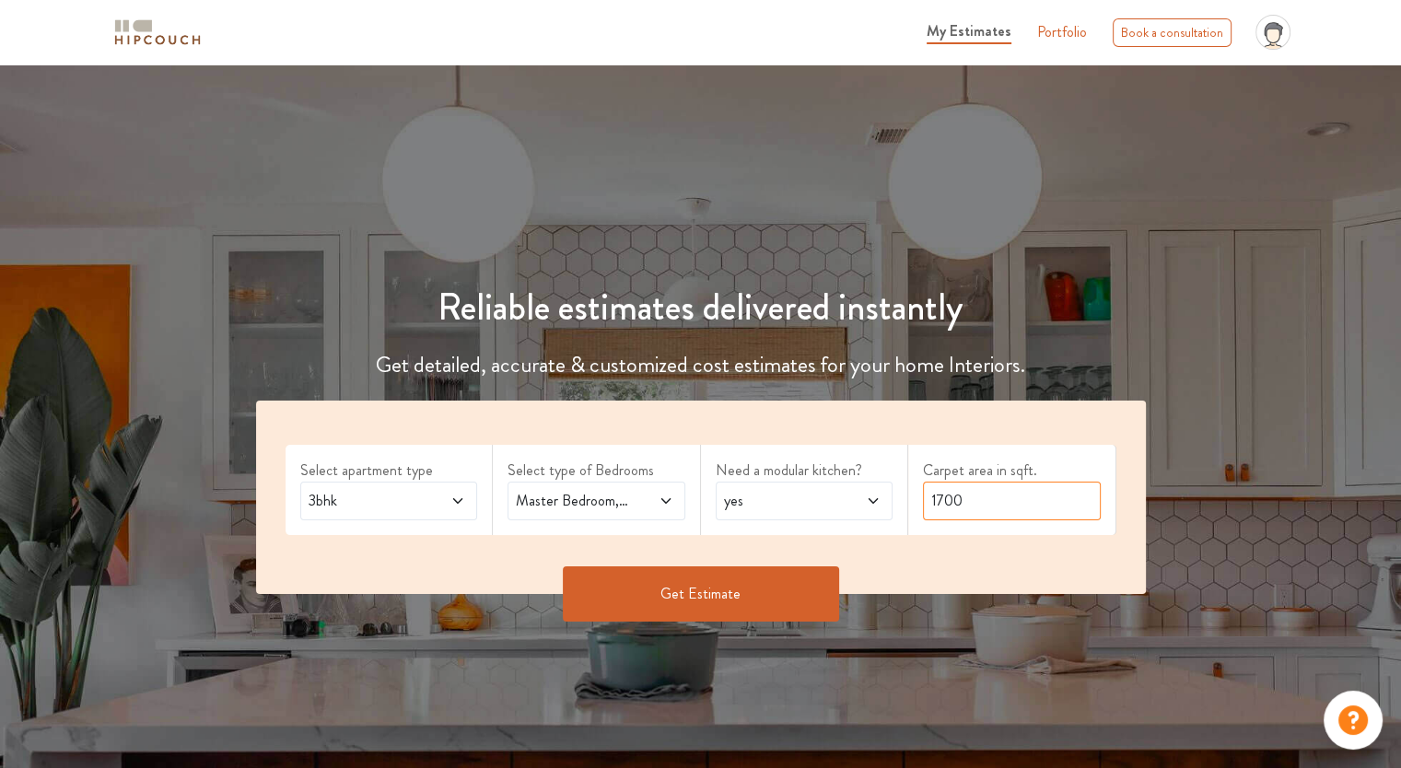
type input "1700"
click at [774, 588] on button "Get Estimate" at bounding box center [701, 593] width 276 height 55
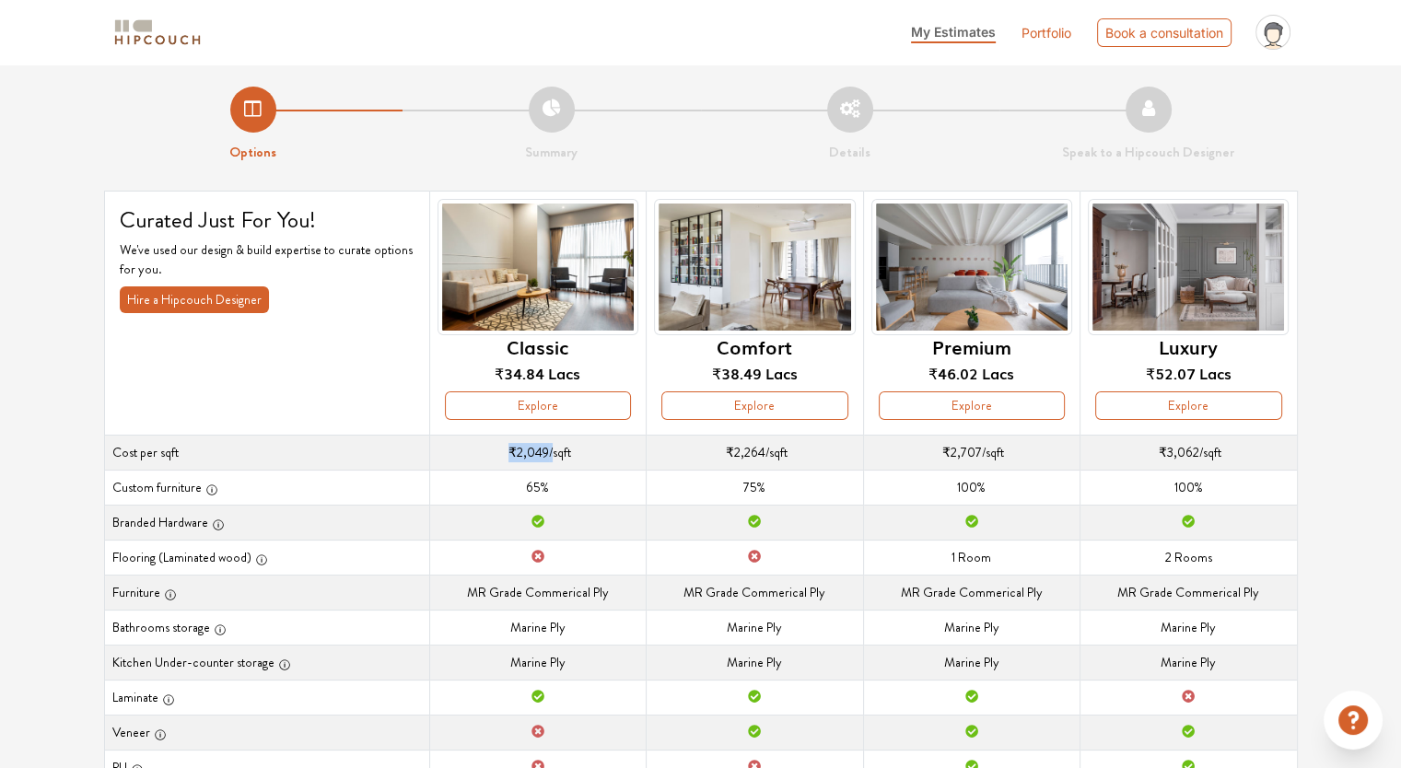
drag, startPoint x: 552, startPoint y: 451, endPoint x: 510, endPoint y: 454, distance: 41.5
click at [510, 454] on td "Cost per sqft ₹2,049 /sqft" at bounding box center [537, 452] width 216 height 35
drag, startPoint x: 766, startPoint y: 455, endPoint x: 732, endPoint y: 457, distance: 34.1
click at [732, 457] on td "Cost per sqft ₹2,264 /sqft" at bounding box center [754, 452] width 216 height 35
drag, startPoint x: 977, startPoint y: 443, endPoint x: 941, endPoint y: 445, distance: 36.0
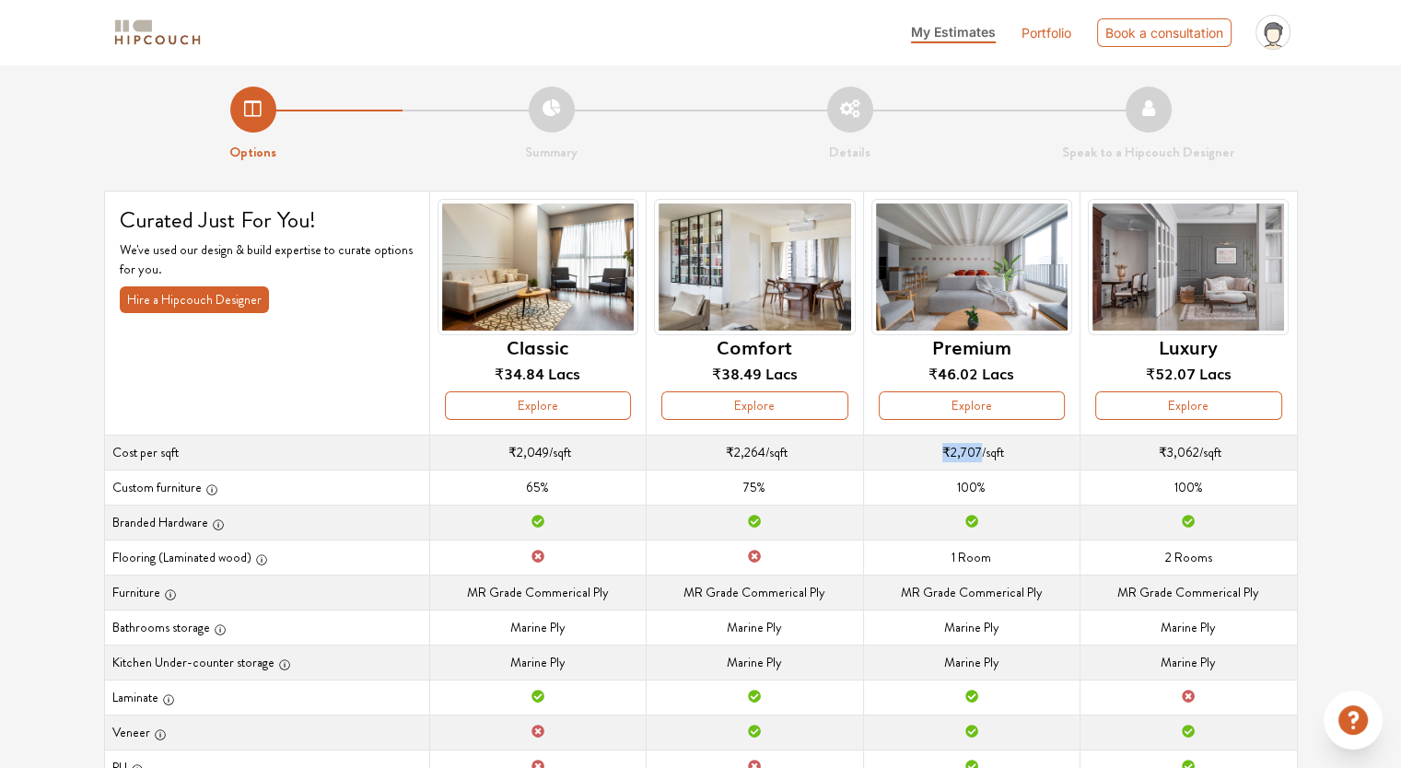
click at [941, 445] on td "Cost per sqft ₹2,707 /sqft" at bounding box center [971, 452] width 216 height 35
drag, startPoint x: 1211, startPoint y: 448, endPoint x: 1166, endPoint y: 454, distance: 45.6
click at [1166, 454] on td "Cost per sqft ₹3,062 /sqft" at bounding box center [1188, 452] width 216 height 35
click at [1345, 358] on div "Options Summary Details Speak to a Hipcouch Designer Curated Just For You! We'v…" at bounding box center [700, 569] width 1401 height 1010
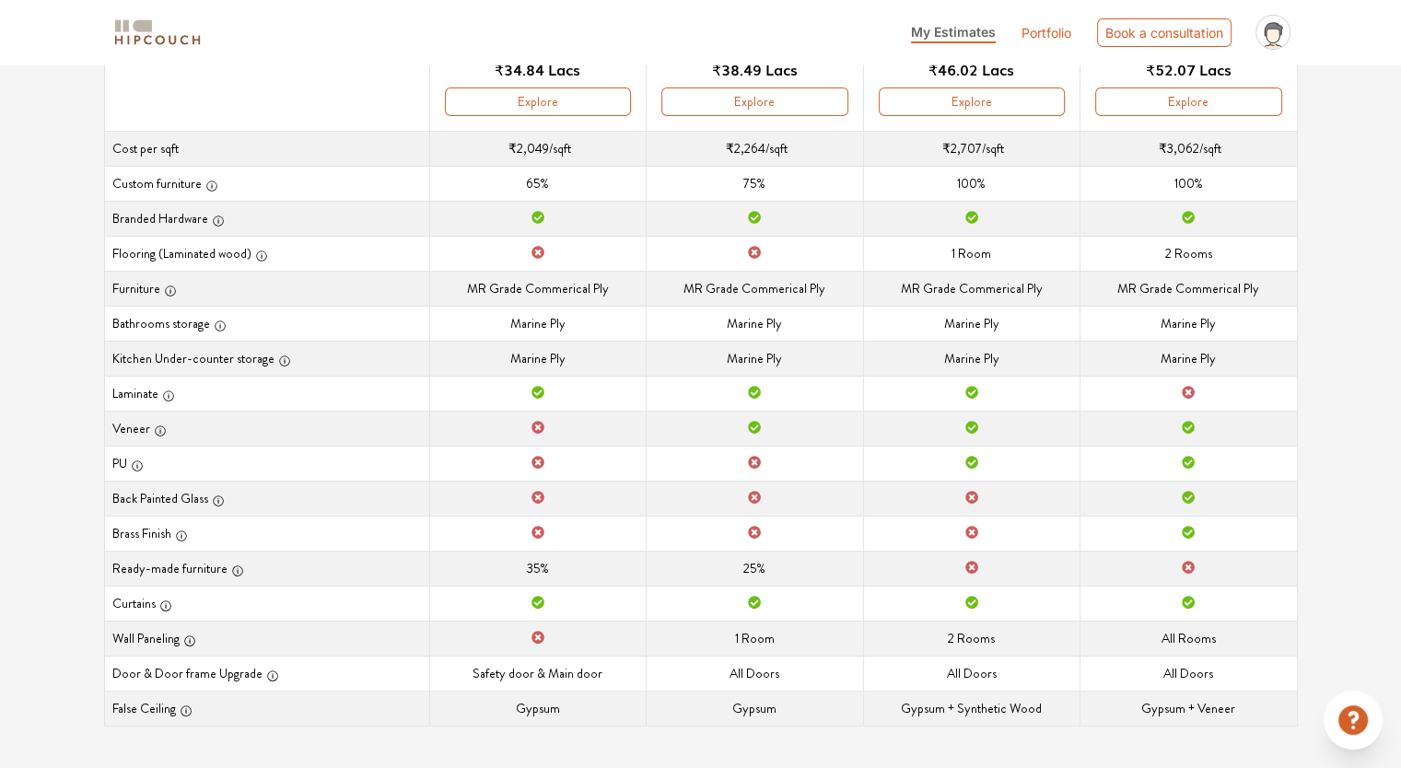
scroll to position [59, 0]
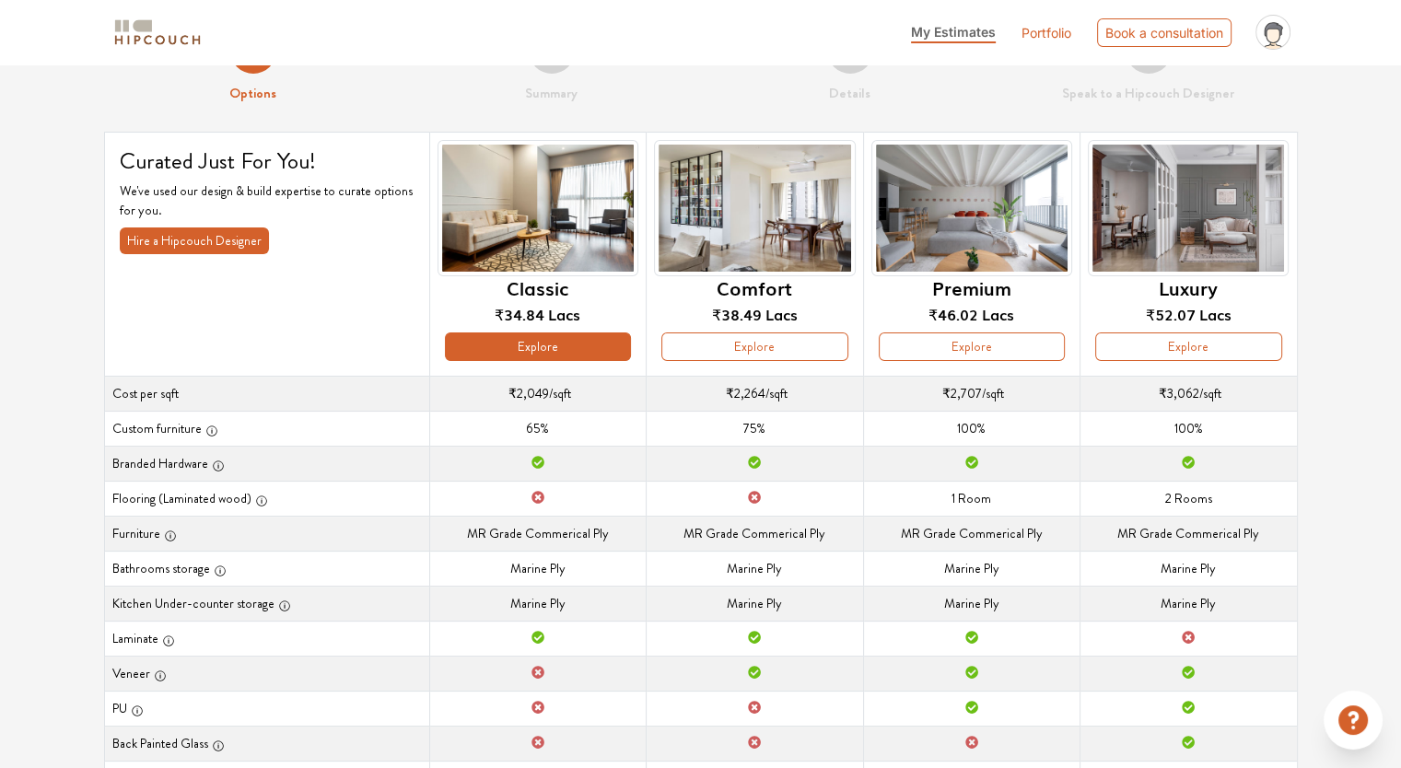
click at [571, 343] on button "Explore" at bounding box center [538, 346] width 186 height 29
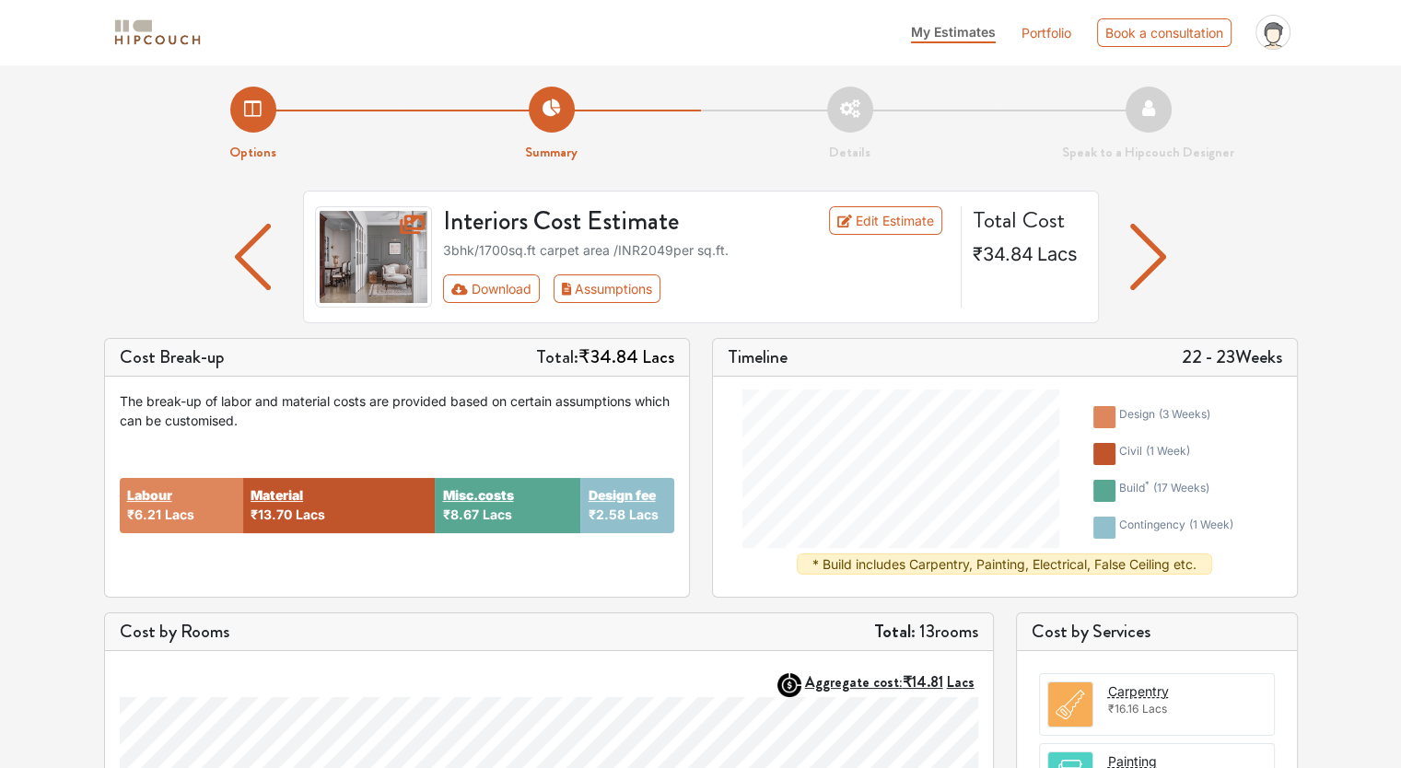
click at [1150, 255] on img "button" at bounding box center [1148, 257] width 36 height 66
